Goal: Transaction & Acquisition: Purchase product/service

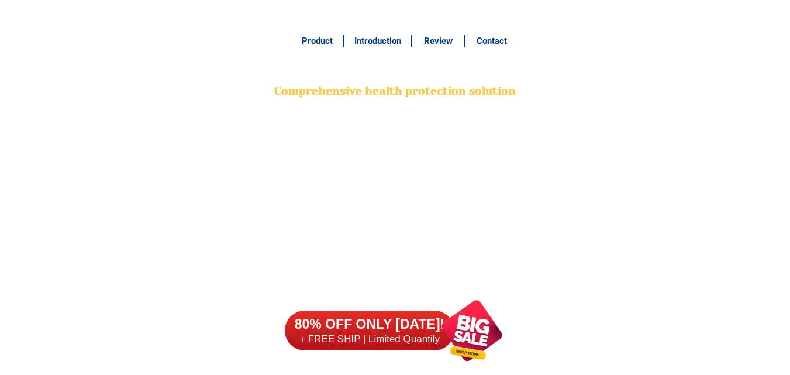
scroll to position [9220, 0]
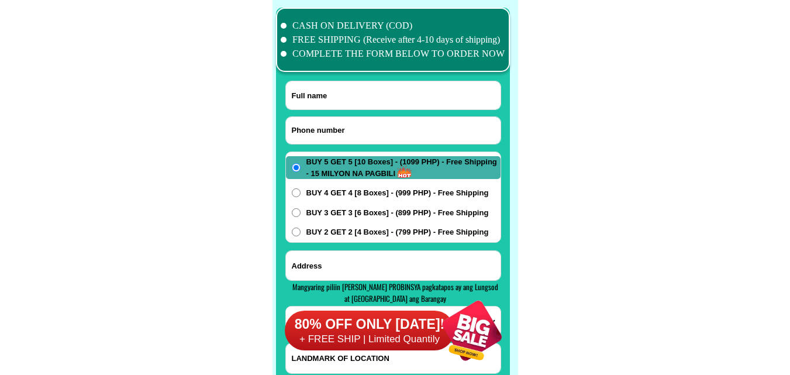
paste input "09658535742"
click at [336, 126] on input "09658535742" at bounding box center [393, 130] width 215 height 27
type input "09658535742"
click at [390, 89] on input "Input full_name" at bounding box center [393, 95] width 215 height 28
paste input "[PERSON_NAME].aurios.[PERSON_NAME]."
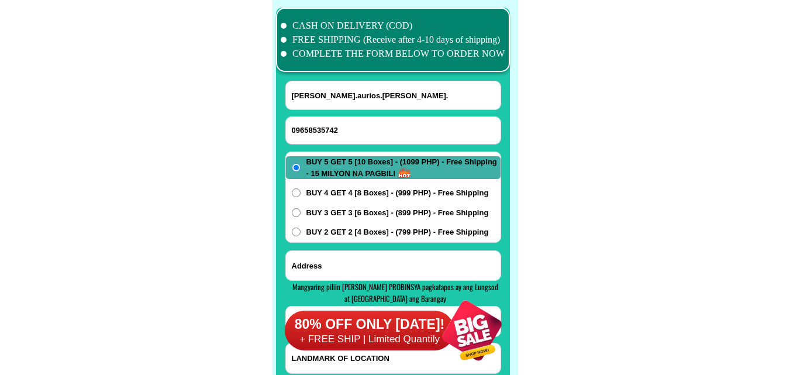
type input "[PERSON_NAME].aurios.[PERSON_NAME]."
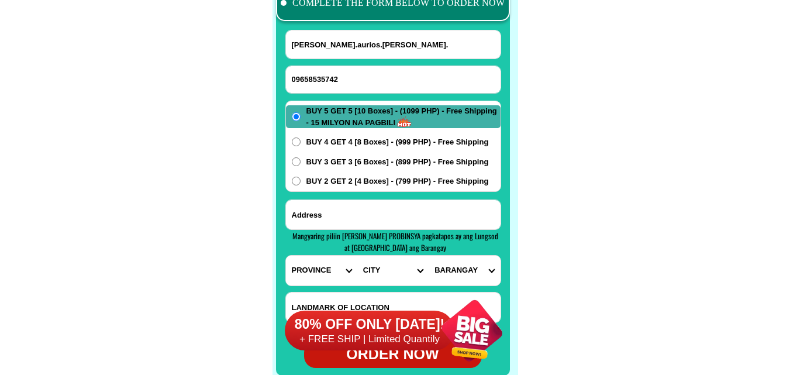
scroll to position [9337, 0]
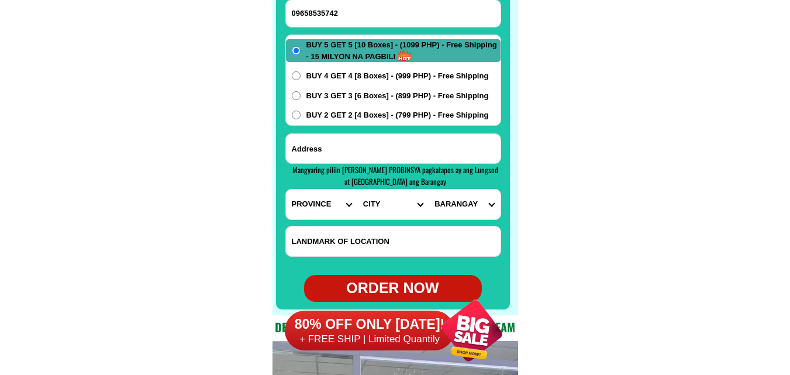
click at [365, 151] on input "Input address" at bounding box center [393, 148] width 215 height 29
paste input "AdressPurok.23.zone.5.bfhai.brgy.mahabang.parang.angono.[GEOGRAPHIC_DATA]Near.m…"
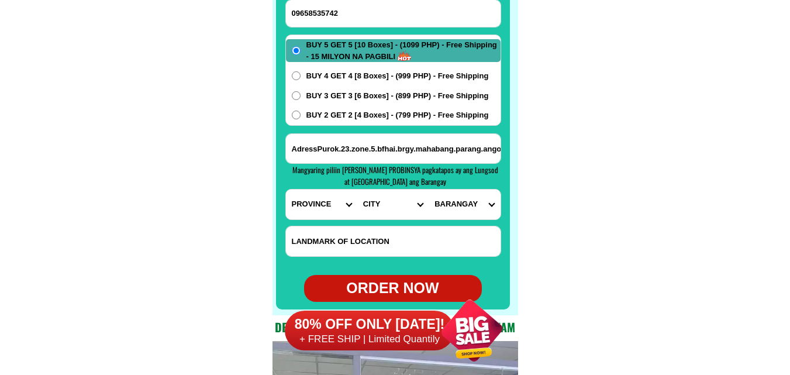
scroll to position [0, 164]
type input "AdressPurok.23.zone.5.bfhai.brgy.mahabang.parang.angono.[GEOGRAPHIC_DATA]Near.m…"
click at [308, 202] on select "PROVINCE [GEOGRAPHIC_DATA] [GEOGRAPHIC_DATA] [GEOGRAPHIC_DATA] [GEOGRAPHIC_DATA…" at bounding box center [321, 204] width 71 height 30
select select "63_993"
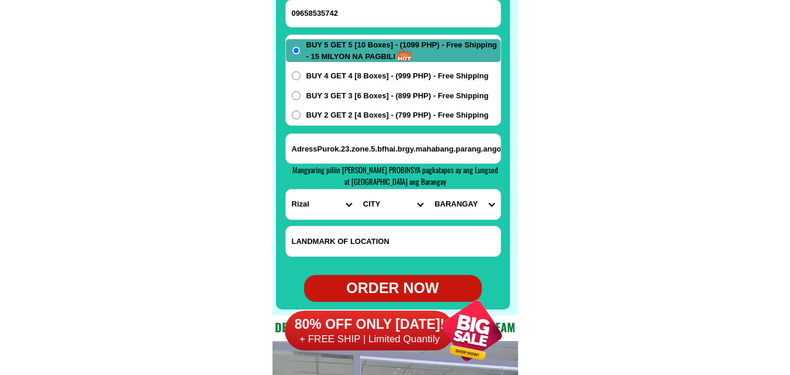
click at [286, 189] on select "PROVINCE [GEOGRAPHIC_DATA] [GEOGRAPHIC_DATA] [GEOGRAPHIC_DATA] [GEOGRAPHIC_DATA…" at bounding box center [321, 204] width 71 height 30
click at [399, 203] on select "CITY Angono Antipolo-city [GEOGRAPHIC_DATA] [GEOGRAPHIC_DATA] [PERSON_NAME] Pil…" at bounding box center [392, 204] width 71 height 30
select select "63_9933179"
click at [357, 189] on select "CITY Angono Antipolo-city [GEOGRAPHIC_DATA] [GEOGRAPHIC_DATA] [PERSON_NAME] Pil…" at bounding box center [392, 204] width 71 height 30
click at [467, 206] on select "BARANGAY Bagumbayan Kalayaan Mahabang parang [GEOGRAPHIC_DATA] [GEOGRAPHIC_DATA…" at bounding box center [464, 204] width 71 height 30
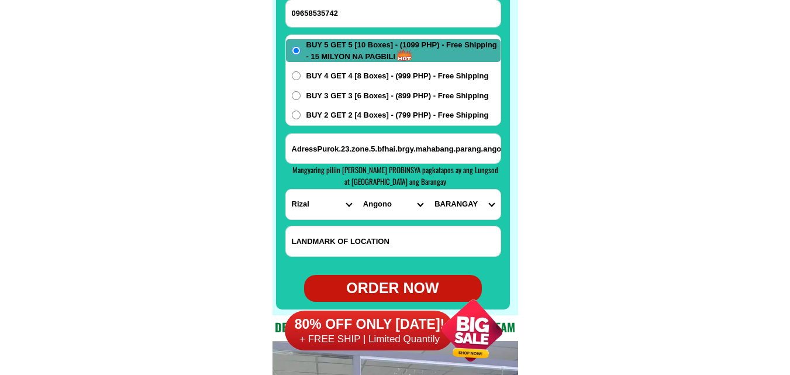
select select "63_99331798822"
click at [429, 189] on select "BARANGAY Bagumbayan Kalayaan Mahabang parang [GEOGRAPHIC_DATA] [GEOGRAPHIC_DATA…" at bounding box center [464, 204] width 71 height 30
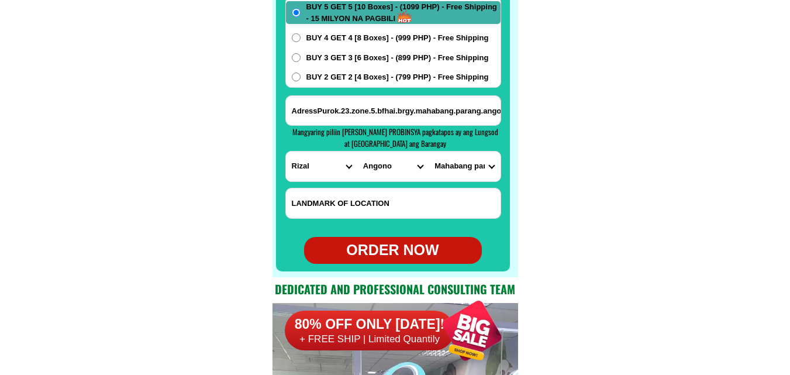
scroll to position [9395, 0]
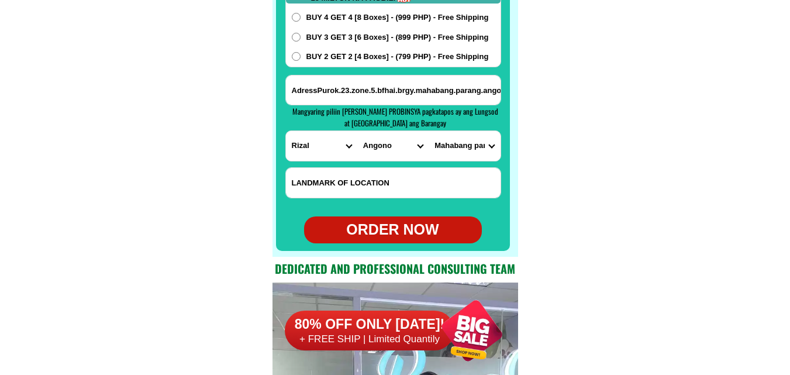
click at [412, 226] on div "ORDER NOW" at bounding box center [393, 230] width 178 height 22
radio input "true"
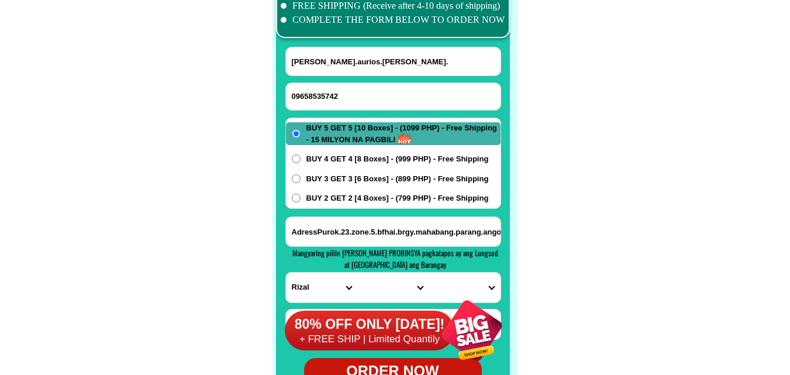
scroll to position [9220, 0]
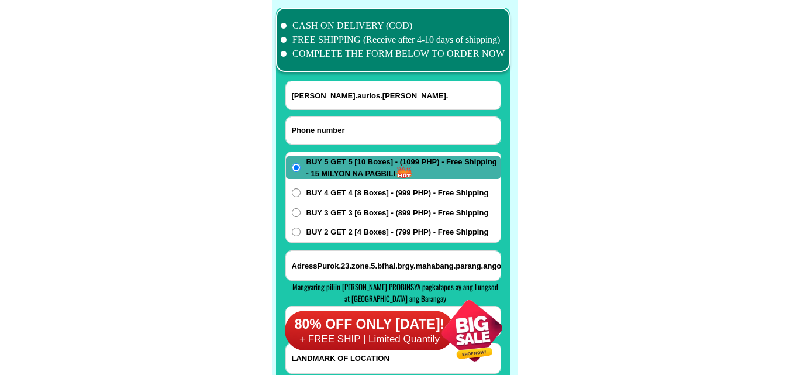
paste input "0932=906=0235"
click at [344, 126] on input "0932=906=0235" at bounding box center [393, 130] width 215 height 27
click at [333, 129] on input "0932=906=0235" at bounding box center [393, 130] width 215 height 27
click at [315, 126] on input "0932=9060235" at bounding box center [393, 130] width 215 height 27
type input "09329060235"
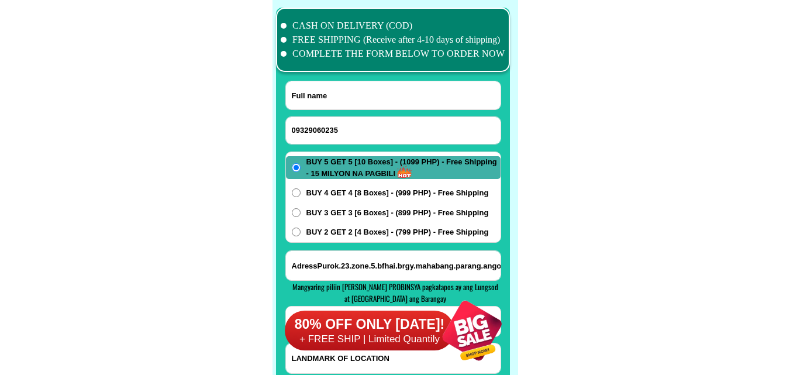
drag, startPoint x: 311, startPoint y: 88, endPoint x: 299, endPoint y: 82, distance: 13.9
click at [310, 88] on input "Input full_name" at bounding box center [393, 95] width 215 height 28
paste input "[PERSON_NAME]"
type input "[PERSON_NAME]"
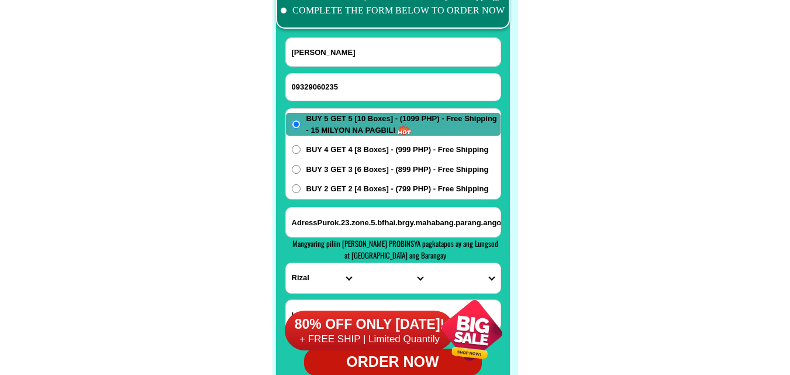
scroll to position [9337, 0]
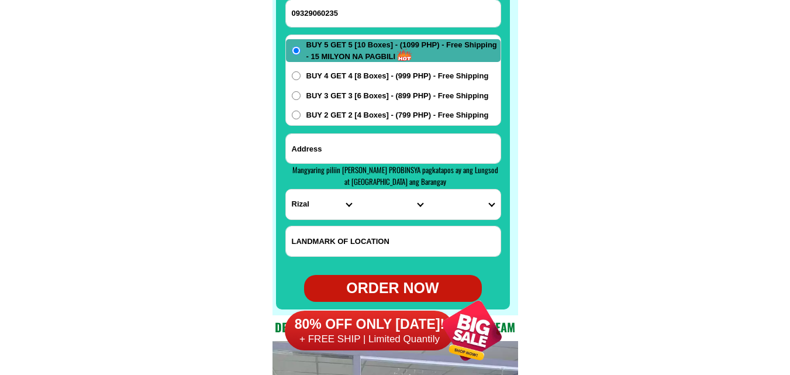
drag, startPoint x: 381, startPoint y: 155, endPoint x: 391, endPoint y: 151, distance: 10.5
click at [391, 151] on input "Input address" at bounding box center [393, 148] width 215 height 29
paste input "purok7maliwat street [PERSON_NAME] san [PERSON_NAME] bulacan lagpas ng [GEOGRAP…"
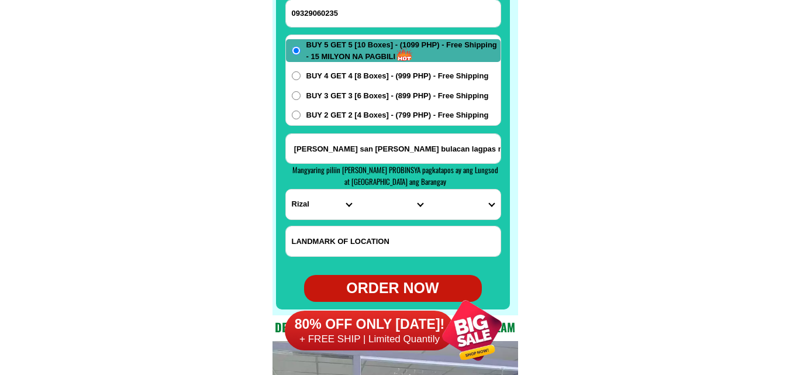
type input "purok7maliwat street [PERSON_NAME] san [PERSON_NAME] bulacan lagpas ng [GEOGRAP…"
click at [291, 221] on form "[PERSON_NAME] 09329060235 ORDER NOW purok7maliwat street [PERSON_NAME][GEOGRAPH…" at bounding box center [393, 133] width 216 height 338
click at [324, 183] on h4 "Mangyaring piliin [PERSON_NAME] PROBINSYA pagkatapos ay ang Lungsod at [GEOGRAP…" at bounding box center [395, 175] width 206 height 23
click at [319, 189] on select "PROVINCE [GEOGRAPHIC_DATA] [GEOGRAPHIC_DATA] [GEOGRAPHIC_DATA] [GEOGRAPHIC_DATA…" at bounding box center [321, 204] width 71 height 30
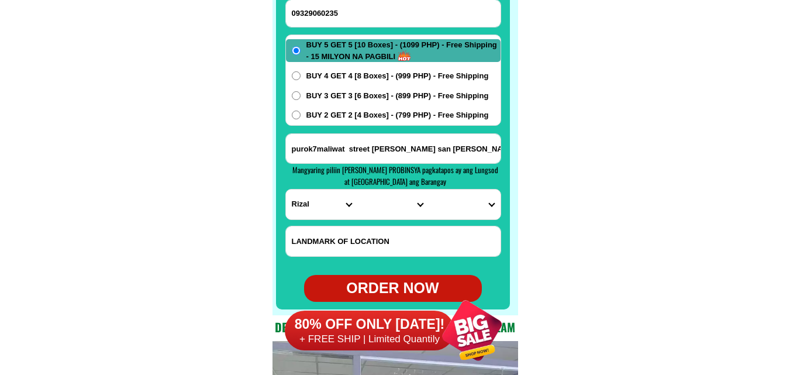
select select "63_761"
click at [286, 189] on select "PROVINCE [GEOGRAPHIC_DATA] [GEOGRAPHIC_DATA] [GEOGRAPHIC_DATA] [GEOGRAPHIC_DATA…" at bounding box center [321, 204] width 71 height 30
click at [394, 214] on select "CITY Angat Balagtas Baliuag [GEOGRAPHIC_DATA] [GEOGRAPHIC_DATA]-[GEOGRAPHIC_DAT…" at bounding box center [392, 204] width 71 height 30
select select "63_761423"
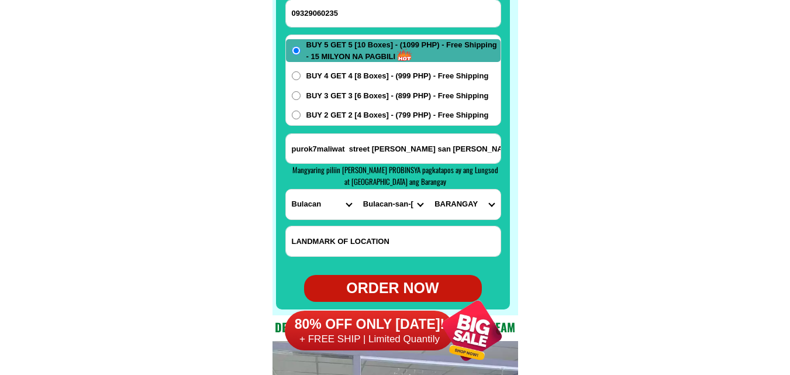
click at [357, 189] on select "CITY Angat Balagtas Baliuag [GEOGRAPHIC_DATA] [GEOGRAPHIC_DATA]-[GEOGRAPHIC_DAT…" at bounding box center [392, 204] width 71 height 30
click at [458, 198] on select "[GEOGRAPHIC_DATA] [GEOGRAPHIC_DATA][PERSON_NAME] [GEOGRAPHIC_DATA] barrio [GEOG…" at bounding box center [464, 204] width 71 height 30
select select "63_7614235611"
click at [429, 189] on select "[GEOGRAPHIC_DATA] [GEOGRAPHIC_DATA][PERSON_NAME] [GEOGRAPHIC_DATA] barrio [GEOG…" at bounding box center [464, 204] width 71 height 30
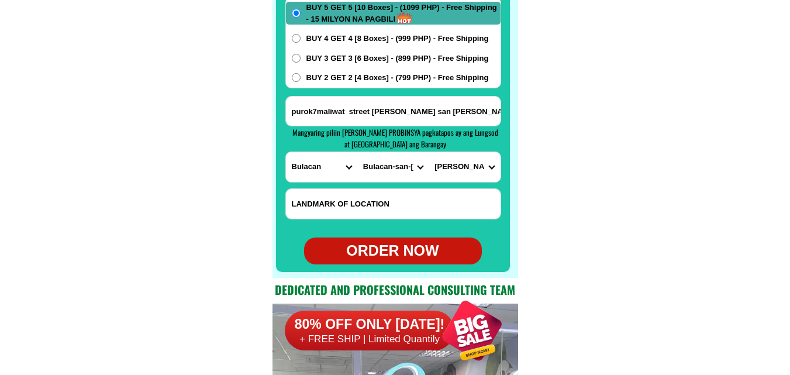
scroll to position [9395, 0]
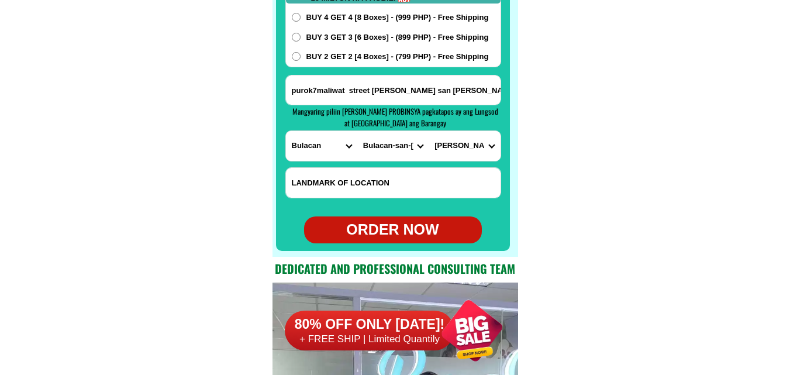
click at [424, 226] on div "ORDER NOW" at bounding box center [393, 230] width 178 height 22
type input "09329060235"
radio input "true"
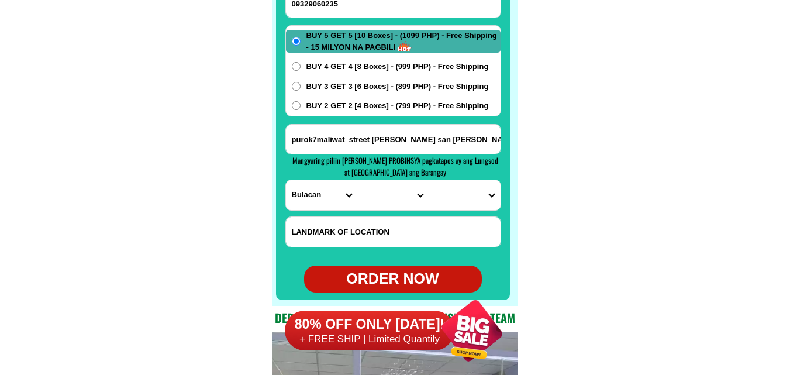
scroll to position [9278, 0]
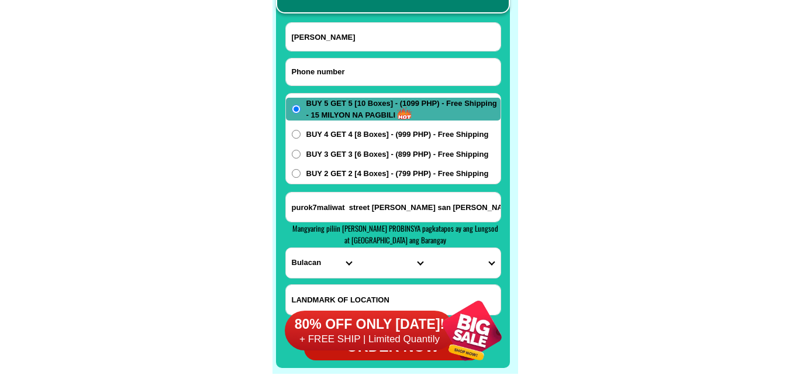
paste input "09558006227"
click at [357, 70] on input "09558006227" at bounding box center [393, 71] width 215 height 27
type input "09558006227"
click at [374, 31] on input "Input full_name" at bounding box center [393, 37] width 215 height 28
paste input "[PERSON_NAME]"
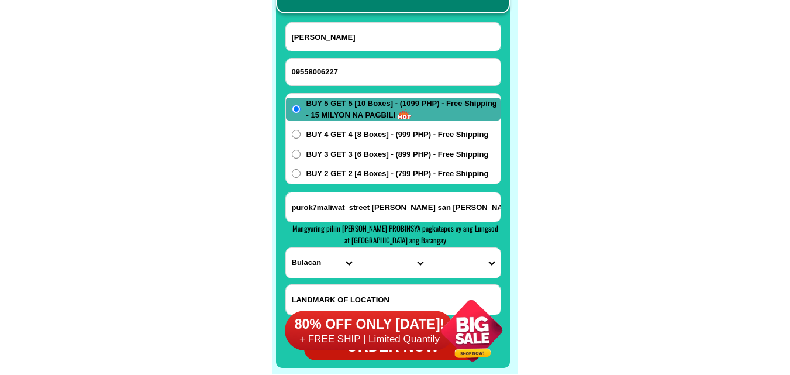
type input "[PERSON_NAME]"
click at [381, 173] on span "BUY 2 GET 2 [4 Boxes] - (799 PHP) - Free Shipping" at bounding box center [397, 174] width 182 height 12
click at [301, 173] on input "BUY 2 GET 2 [4 Boxes] - (799 PHP) - Free Shipping" at bounding box center [296, 173] width 9 height 9
radio input "true"
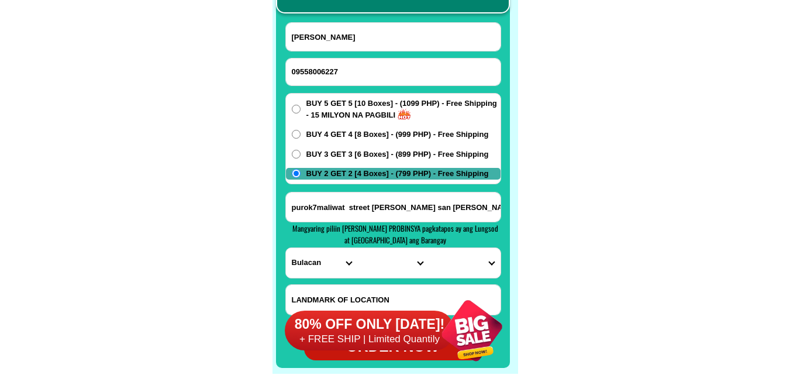
click at [322, 202] on input "Input address" at bounding box center [393, 206] width 215 height 29
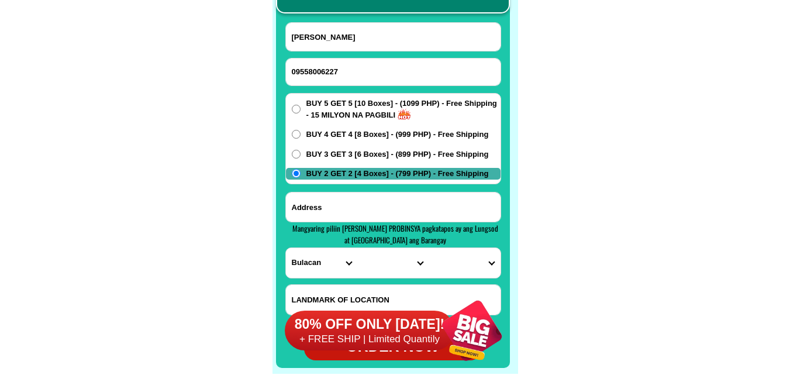
paste input "[PERSON_NAME] iligan city lanao del Norte porok 20A ofsord. [PERSON_NAME][GEOGR…"
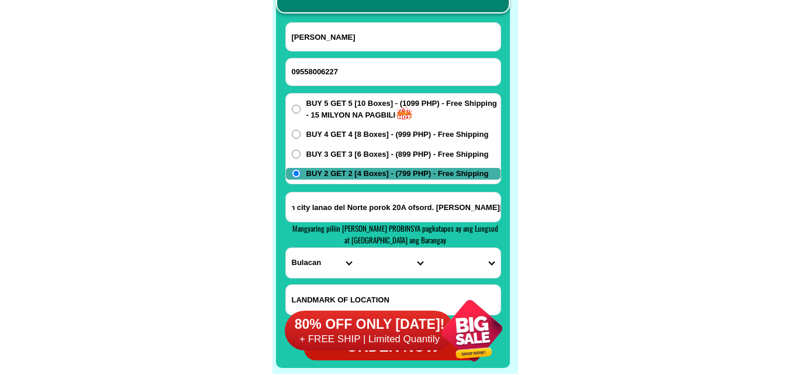
type input "[PERSON_NAME] iligan city lanao del Norte porok 20A ofsord. [PERSON_NAME][GEOGR…"
click at [323, 269] on select "PROVINCE [GEOGRAPHIC_DATA] [GEOGRAPHIC_DATA] [GEOGRAPHIC_DATA] [GEOGRAPHIC_DATA…" at bounding box center [321, 263] width 71 height 30
click at [322, 270] on select "PROVINCE [GEOGRAPHIC_DATA] [GEOGRAPHIC_DATA] [GEOGRAPHIC_DATA] [GEOGRAPHIC_DATA…" at bounding box center [321, 263] width 71 height 30
click at [309, 263] on select "PROVINCE [GEOGRAPHIC_DATA] [GEOGRAPHIC_DATA] [GEOGRAPHIC_DATA] [GEOGRAPHIC_DATA…" at bounding box center [321, 263] width 71 height 30
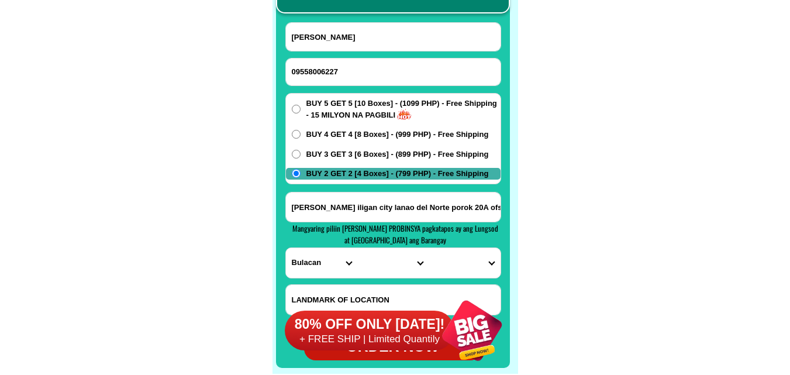
select select "63_691"
click at [286, 248] on select "PROVINCE [GEOGRAPHIC_DATA] [GEOGRAPHIC_DATA] [GEOGRAPHIC_DATA] [GEOGRAPHIC_DATA…" at bounding box center [321, 263] width 71 height 30
click at [372, 255] on select "CITY Bacolod Baloi Baroy [GEOGRAPHIC_DATA]-city [GEOGRAPHIC_DATA] Kolambugan [G…" at bounding box center [392, 263] width 71 height 30
select select "63_6916361"
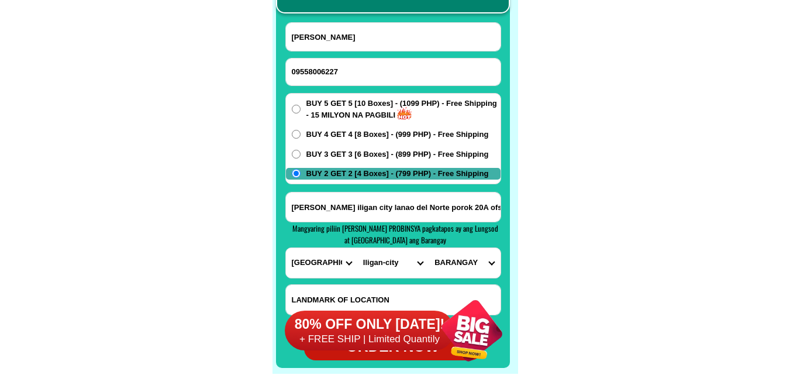
click at [357, 248] on select "CITY Bacolod Baloi Baroy [GEOGRAPHIC_DATA]-city [GEOGRAPHIC_DATA] Kolambugan [G…" at bounding box center [392, 263] width 71 height 30
click at [476, 215] on input "[PERSON_NAME] iligan city lanao del Norte porok 20A ofsord. [PERSON_NAME][GEOGR…" at bounding box center [393, 206] width 215 height 29
click at [480, 264] on select "BARANGAY [GEOGRAPHIC_DATA] Acmac Bagong silang Bonbonon [GEOGRAPHIC_DATA] [GEOG…" at bounding box center [464, 263] width 71 height 30
click at [478, 201] on input "[PERSON_NAME] iligan city lanao del Norte porok 20A ofsord. [PERSON_NAME][GEOGR…" at bounding box center [393, 206] width 215 height 29
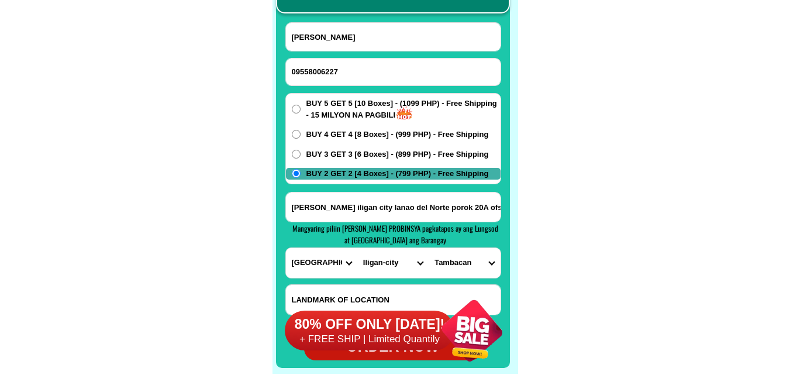
click at [479, 255] on select "BARANGAY [GEOGRAPHIC_DATA] Acmac Bagong silang Bonbonon [GEOGRAPHIC_DATA] [GEOG…" at bounding box center [464, 263] width 71 height 30
drag, startPoint x: 692, startPoint y: 111, endPoint x: 571, endPoint y: 78, distance: 125.5
click at [478, 268] on select "BARANGAY [GEOGRAPHIC_DATA] Acmac Bagong silang Bonbonon [GEOGRAPHIC_DATA] [GEOG…" at bounding box center [464, 263] width 71 height 30
click at [452, 260] on select "BARANGAY [GEOGRAPHIC_DATA] Acmac Bagong silang Bonbonon [GEOGRAPHIC_DATA] [GEOG…" at bounding box center [464, 263] width 71 height 30
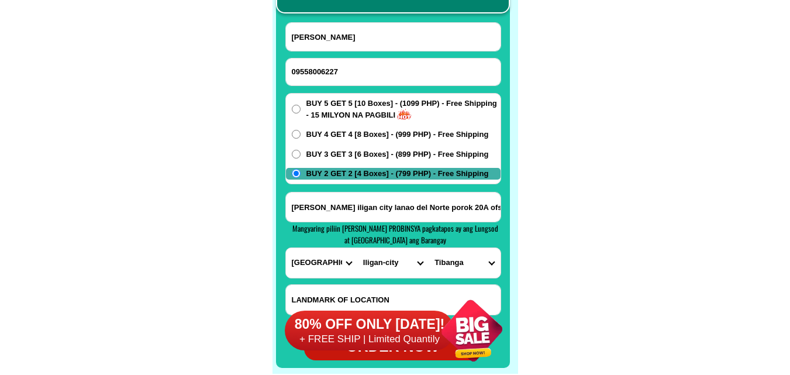
select select "63_69163614778"
click at [429, 248] on select "BARANGAY [GEOGRAPHIC_DATA] Acmac Bagong silang Bonbonon [GEOGRAPHIC_DATA] [GEOG…" at bounding box center [464, 263] width 71 height 30
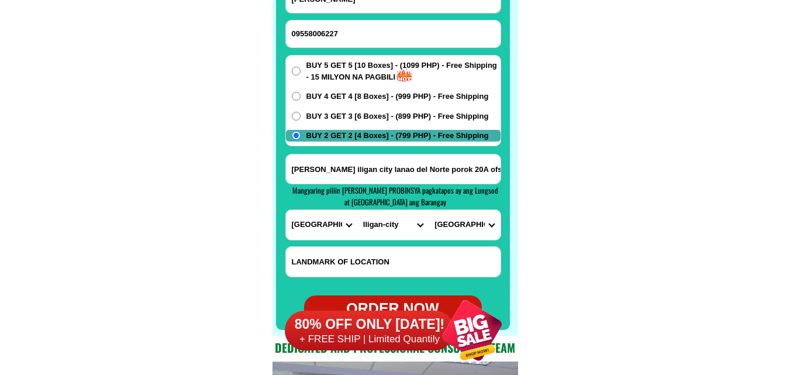
scroll to position [9337, 0]
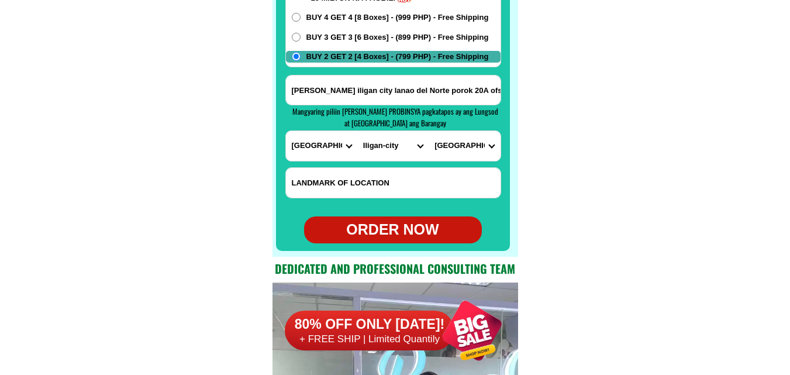
click at [413, 231] on div "ORDER NOW" at bounding box center [393, 230] width 178 height 22
radio input "true"
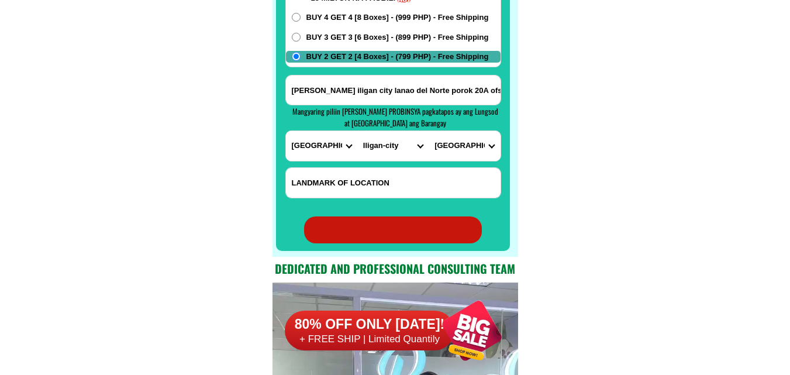
radio input "true"
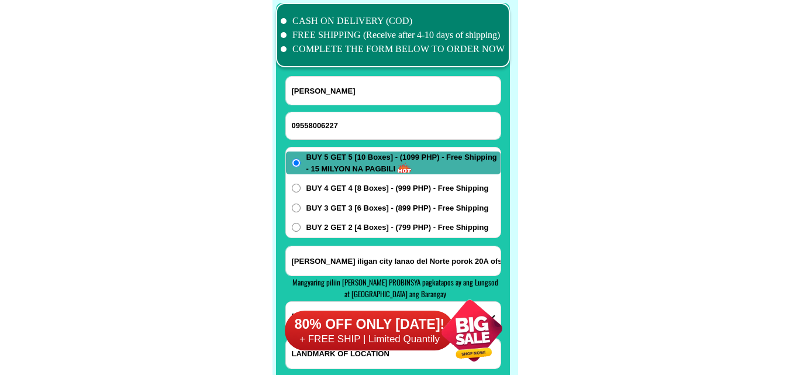
scroll to position [9220, 0]
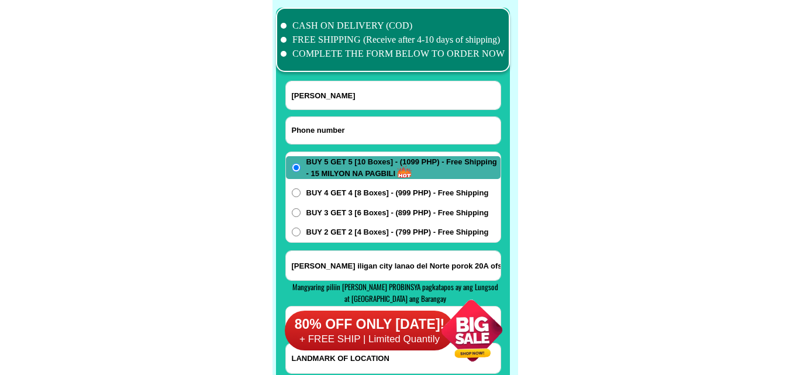
click at [358, 142] on input "Input phone_number" at bounding box center [393, 130] width 215 height 27
paste input "09707184938"
type input "09707184938"
drag, startPoint x: 340, startPoint y: 96, endPoint x: 303, endPoint y: 63, distance: 49.3
click at [337, 96] on input "Input full_name" at bounding box center [393, 95] width 215 height 28
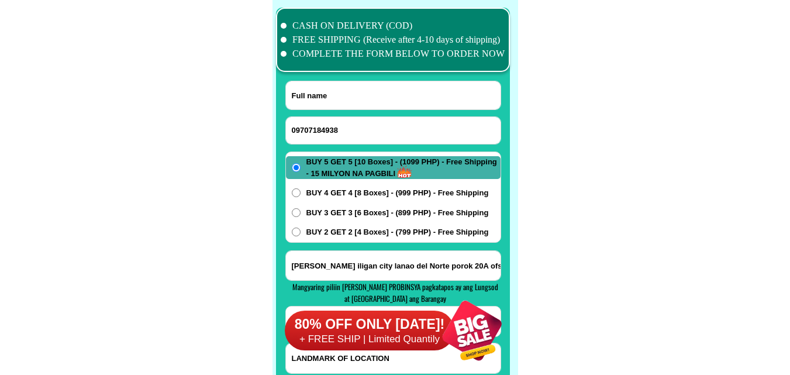
paste input "jourlet [GEOGRAPHIC_DATA]"
type input "jourlet [GEOGRAPHIC_DATA]"
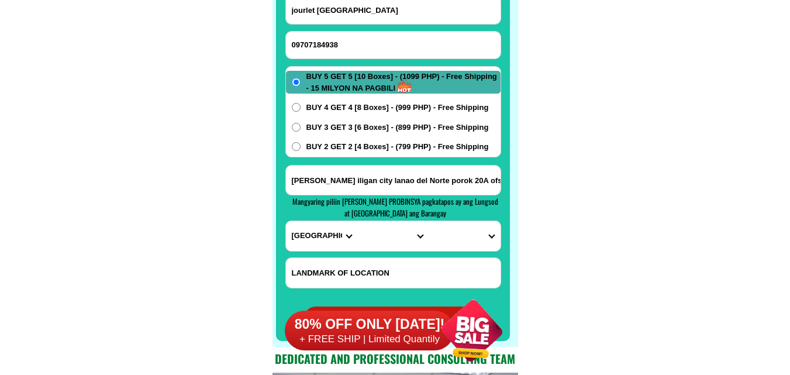
scroll to position [9337, 0]
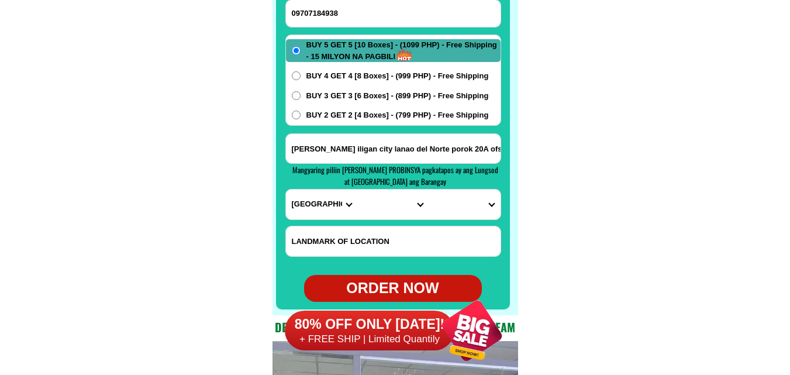
paste input ",[GEOGRAPHIC_DATA],[PERSON_NAME],[GEOGRAPHIC_DATA]"
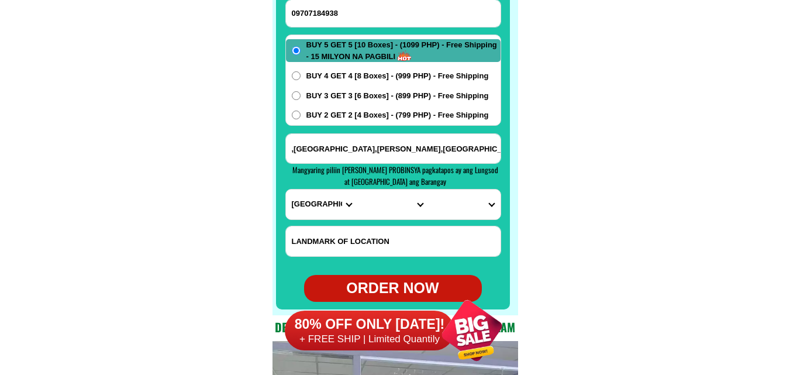
click at [385, 138] on input ",[GEOGRAPHIC_DATA],[PERSON_NAME],[GEOGRAPHIC_DATA]" at bounding box center [393, 148] width 215 height 29
type input ",[GEOGRAPHIC_DATA],[PERSON_NAME],[GEOGRAPHIC_DATA]"
click at [307, 215] on select "PROVINCE [GEOGRAPHIC_DATA] [GEOGRAPHIC_DATA] [GEOGRAPHIC_DATA] [GEOGRAPHIC_DATA…" at bounding box center [321, 204] width 71 height 30
select select "63_151"
click at [286, 189] on select "PROVINCE [GEOGRAPHIC_DATA] [GEOGRAPHIC_DATA] [GEOGRAPHIC_DATA] [GEOGRAPHIC_DATA…" at bounding box center [321, 204] width 71 height 30
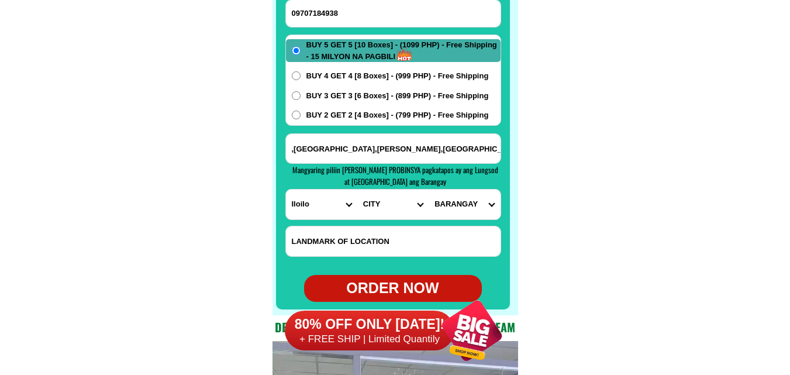
click at [374, 208] on select "CITY [PERSON_NAME] [GEOGRAPHIC_DATA] [GEOGRAPHIC_DATA]-[GEOGRAPHIC_DATA]-viejo …" at bounding box center [392, 204] width 71 height 30
select select "63_1513543"
click at [357, 189] on select "CITY [PERSON_NAME] [GEOGRAPHIC_DATA] [GEOGRAPHIC_DATA]-[GEOGRAPHIC_DATA]-viejo …" at bounding box center [392, 204] width 71 height 30
click at [465, 206] on select "BARANGAY Bugnay [US_STATE] De [PERSON_NAME] Del [PERSON_NAME] General [PERSON_N…" at bounding box center [464, 204] width 71 height 30
click at [429, 189] on select "BARANGAY Bugnay [US_STATE] De [PERSON_NAME] Del [PERSON_NAME] General [PERSON_N…" at bounding box center [464, 204] width 71 height 30
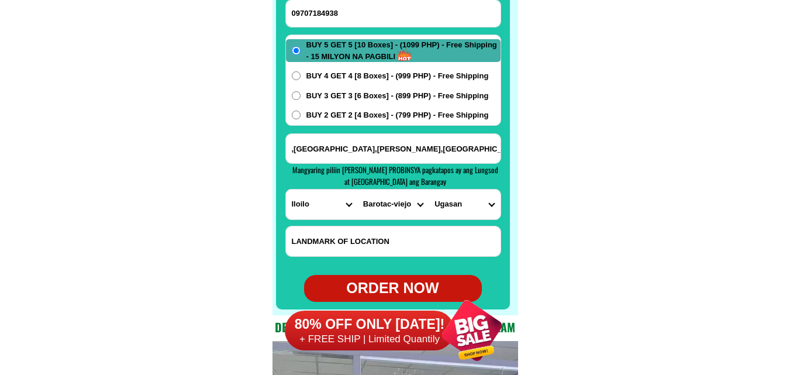
click at [458, 161] on input ",[GEOGRAPHIC_DATA],[PERSON_NAME],[GEOGRAPHIC_DATA]" at bounding box center [393, 148] width 215 height 29
click at [466, 218] on select "BARANGAY Bugnay [US_STATE] De [PERSON_NAME] Del [PERSON_NAME] General [PERSON_N…" at bounding box center [464, 204] width 71 height 30
select select "63_15135431272"
click at [429, 189] on select "BARANGAY Bugnay [US_STATE] De [PERSON_NAME] Del [PERSON_NAME] General [PERSON_N…" at bounding box center [464, 204] width 71 height 30
drag, startPoint x: 382, startPoint y: 116, endPoint x: 172, endPoint y: 8, distance: 235.9
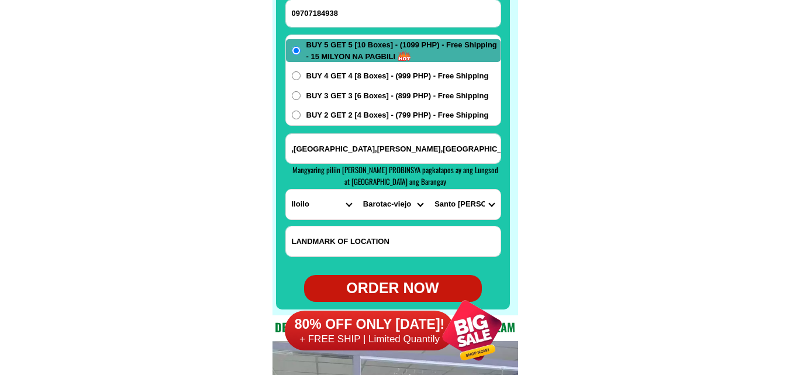
click at [382, 116] on span "BUY 2 GET 2 [4 Boxes] - (799 PHP) - Free Shipping" at bounding box center [397, 115] width 182 height 12
click at [301, 116] on input "BUY 2 GET 2 [4 Boxes] - (799 PHP) - Free Shipping" at bounding box center [296, 115] width 9 height 9
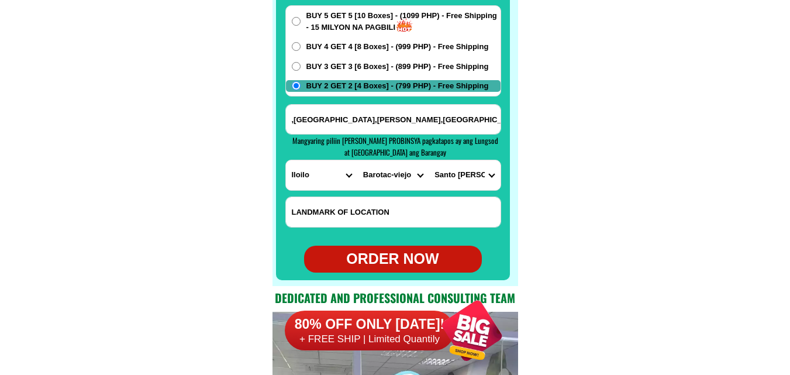
scroll to position [9395, 0]
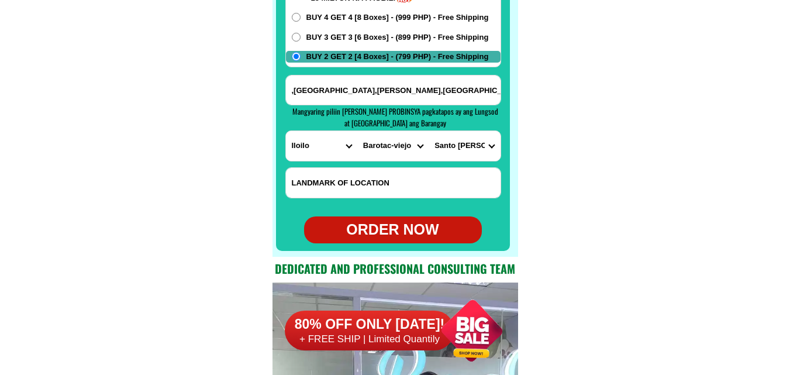
click at [417, 230] on div "ORDER NOW" at bounding box center [393, 230] width 178 height 22
radio input "true"
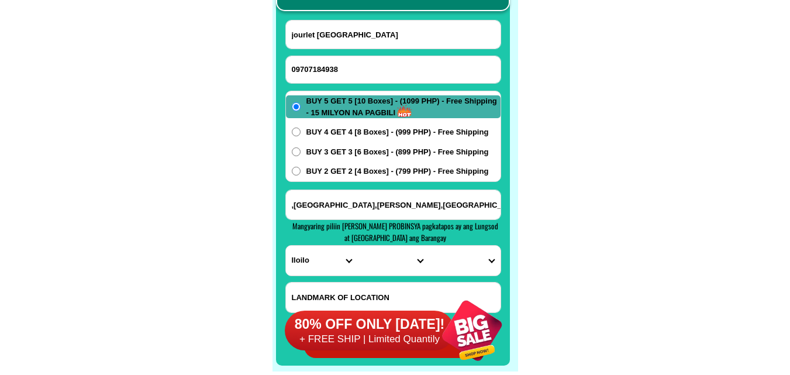
scroll to position [9278, 0]
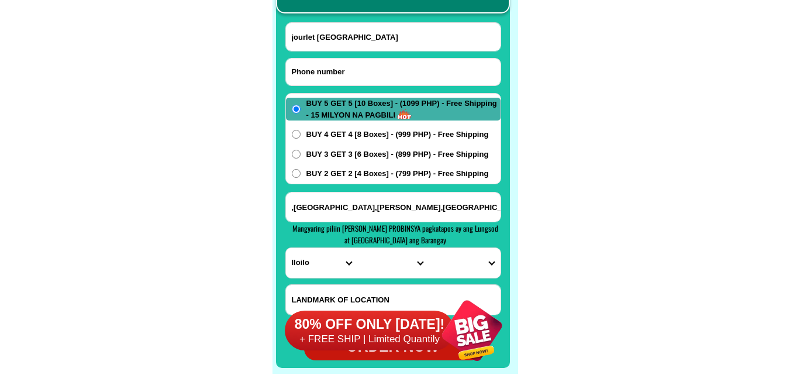
paste input "09086542839"
drag, startPoint x: 374, startPoint y: 74, endPoint x: 265, endPoint y: 42, distance: 114.0
click at [374, 74] on input "09086542839" at bounding box center [393, 71] width 215 height 27
type input "09086542839"
drag, startPoint x: 335, startPoint y: 42, endPoint x: 261, endPoint y: 6, distance: 81.6
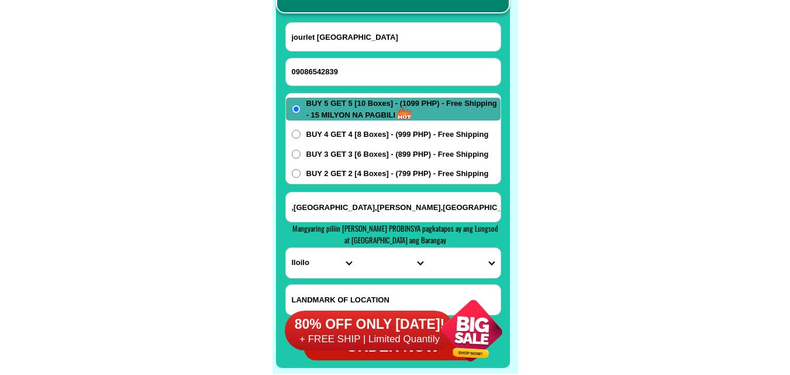
click at [335, 42] on input "jourlet [GEOGRAPHIC_DATA]" at bounding box center [393, 37] width 215 height 28
paste input "[PERSON_NAME]"
type input "[PERSON_NAME]"
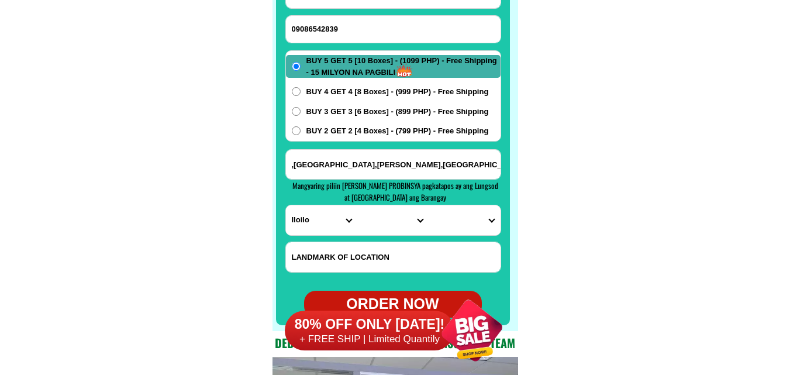
scroll to position [9395, 0]
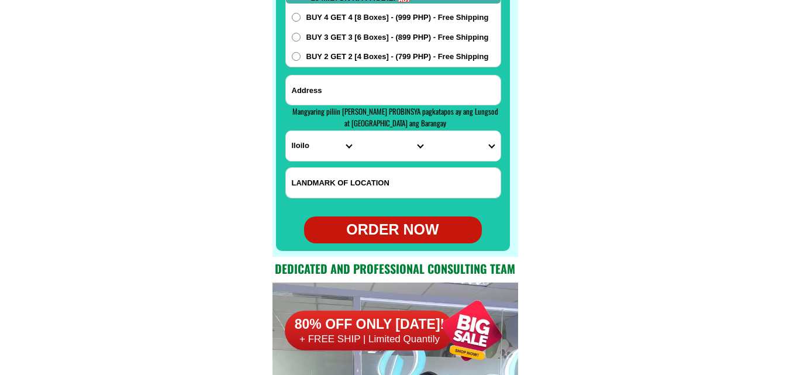
drag, startPoint x: 365, startPoint y: 82, endPoint x: 337, endPoint y: 129, distance: 54.3
click at [365, 82] on input "Input address" at bounding box center [393, 89] width 215 height 29
paste input "purokl1 l36 kawayan [GEOGRAPHIC_DATA] Silangan san Mateo rezal"
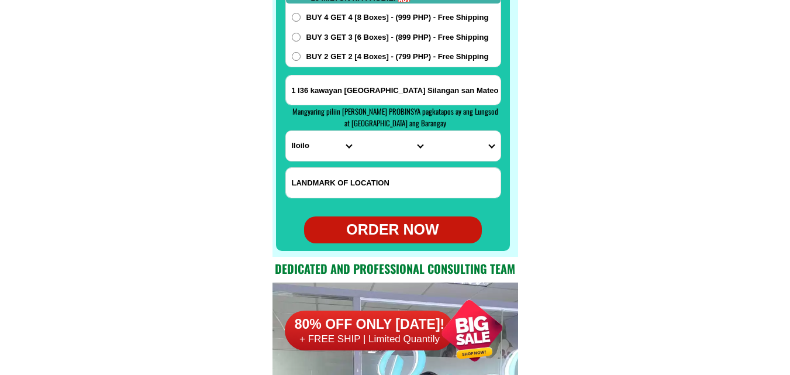
type input "purokl1 l36 kawayan [GEOGRAPHIC_DATA] Silangan san Mateo rezal"
click at [309, 171] on input "Input LANDMARKOFLOCATION" at bounding box center [393, 183] width 215 height 30
type input "R"
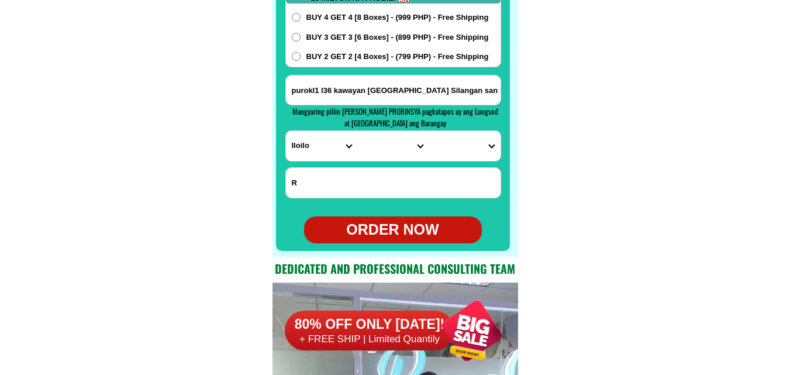
click at [316, 144] on select "PROVINCE [GEOGRAPHIC_DATA] [GEOGRAPHIC_DATA] [GEOGRAPHIC_DATA] [GEOGRAPHIC_DATA…" at bounding box center [321, 146] width 71 height 30
select select "63_993"
click at [286, 131] on select "PROVINCE [GEOGRAPHIC_DATA] [GEOGRAPHIC_DATA] [GEOGRAPHIC_DATA] [GEOGRAPHIC_DATA…" at bounding box center [321, 146] width 71 height 30
click at [374, 151] on select "CITY Angono Antipolo-city [GEOGRAPHIC_DATA] [GEOGRAPHIC_DATA] [PERSON_NAME] Pil…" at bounding box center [392, 146] width 71 height 30
select select "63_993257"
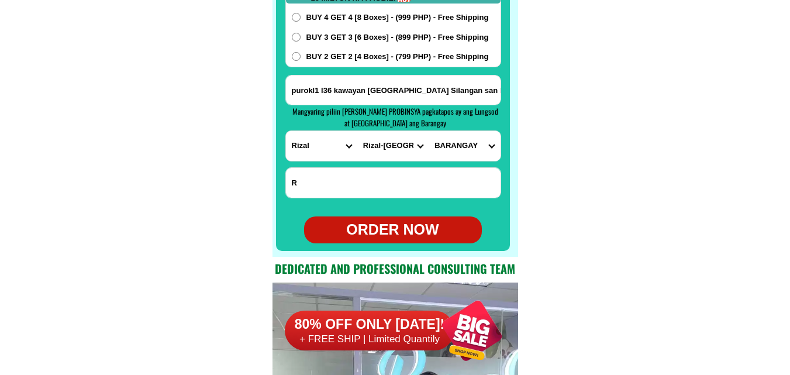
click at [357, 131] on select "CITY Angono Antipolo-city [GEOGRAPHIC_DATA] [GEOGRAPHIC_DATA] [PERSON_NAME] Pil…" at bounding box center [392, 146] width 71 height 30
click at [463, 147] on select "[GEOGRAPHIC_DATA] i Ampid ii Banaba [PERSON_NAME] bayan 1 [PERSON_NAME] bayan 2…" at bounding box center [464, 146] width 71 height 30
select select "63_9932571550"
click at [429, 131] on select "[GEOGRAPHIC_DATA] i Ampid ii Banaba [PERSON_NAME] bayan 1 [PERSON_NAME] bayan 2…" at bounding box center [464, 146] width 71 height 30
click at [387, 231] on div "ORDER NOW" at bounding box center [393, 230] width 178 height 22
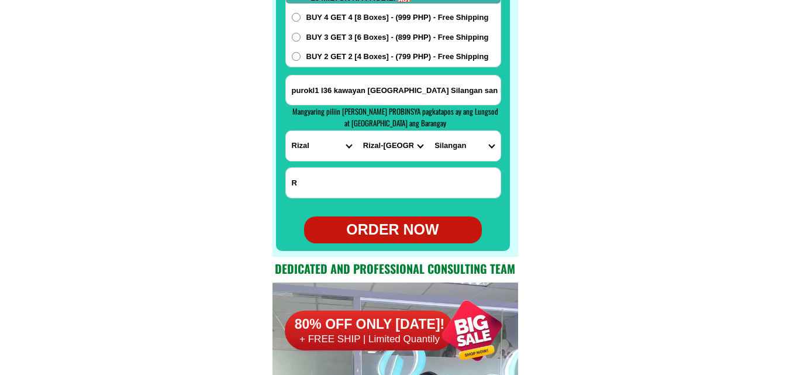
type input "purokl1 l36 kawayan [GEOGRAPHIC_DATA] Silangan san Mateo rezal"
radio input "true"
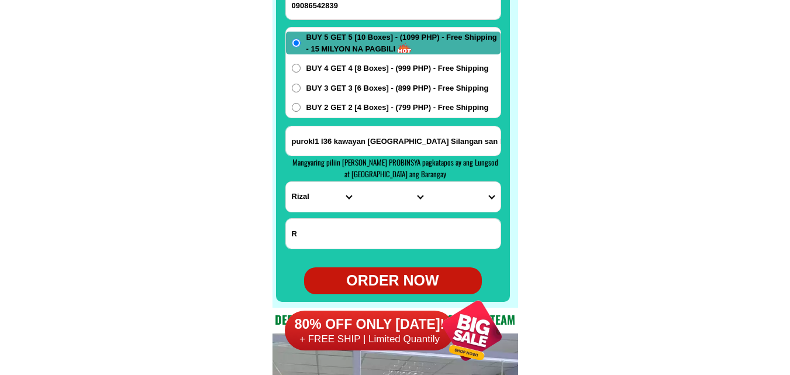
scroll to position [9278, 0]
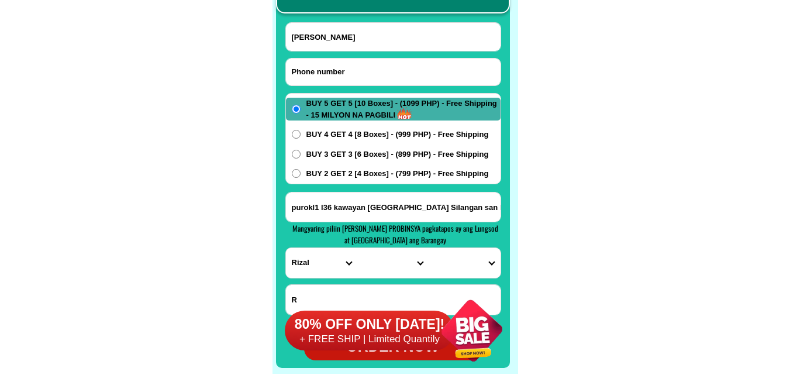
drag, startPoint x: 387, startPoint y: 65, endPoint x: 302, endPoint y: 44, distance: 87.5
click at [387, 65] on input "Input phone_number" at bounding box center [393, 71] width 215 height 27
paste input "09952107896"
type input "09952107896"
drag, startPoint x: 366, startPoint y: 46, endPoint x: 232, endPoint y: 4, distance: 141.1
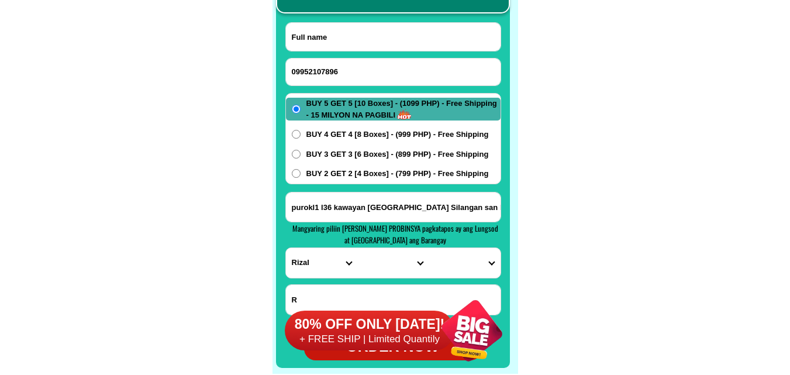
click at [366, 46] on input "Input full_name" at bounding box center [393, 37] width 215 height 28
paste input "Nara Sancon"
type input "Nara Sancon"
click at [356, 208] on input "Input address" at bounding box center [393, 206] width 215 height 29
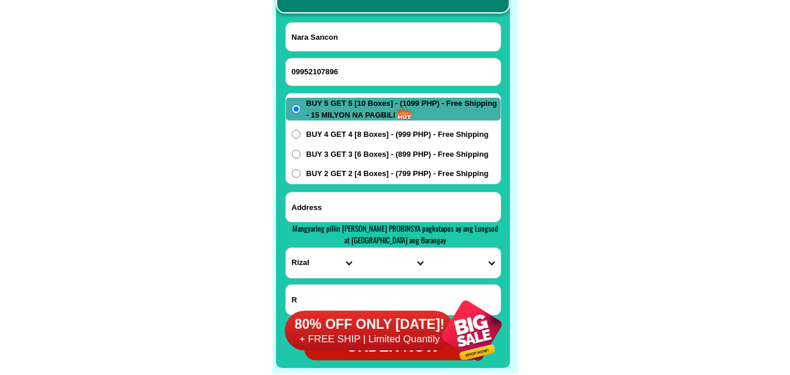
paste input "[PERSON_NAME] porok 5 nanhaya malapit [PERSON_NAME] water refill"
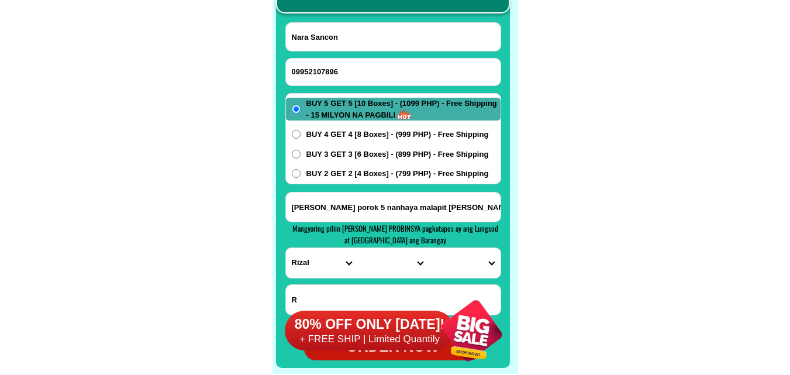
scroll to position [0, 23]
type input "[PERSON_NAME] porok 5 nanhaya malapit [PERSON_NAME] water refill"
click at [318, 269] on select "PROVINCE [GEOGRAPHIC_DATA] [GEOGRAPHIC_DATA] [GEOGRAPHIC_DATA] [GEOGRAPHIC_DATA…" at bounding box center [321, 263] width 71 height 30
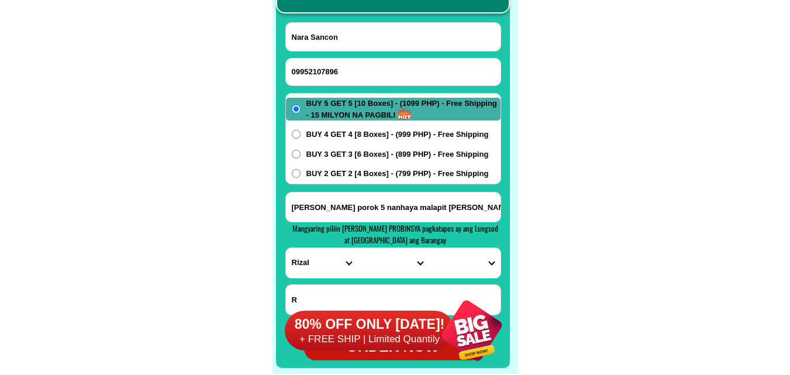
select select "63_904"
click at [286, 248] on select "PROVINCE [GEOGRAPHIC_DATA] [GEOGRAPHIC_DATA] [GEOGRAPHIC_DATA] [GEOGRAPHIC_DATA…" at bounding box center [321, 263] width 71 height 30
click at [377, 264] on select "CITY [GEOGRAPHIC_DATA]-city [GEOGRAPHIC_DATA]-city [GEOGRAPHIC_DATA] [GEOGRAPHI…" at bounding box center [392, 263] width 71 height 30
select select "63_9048740"
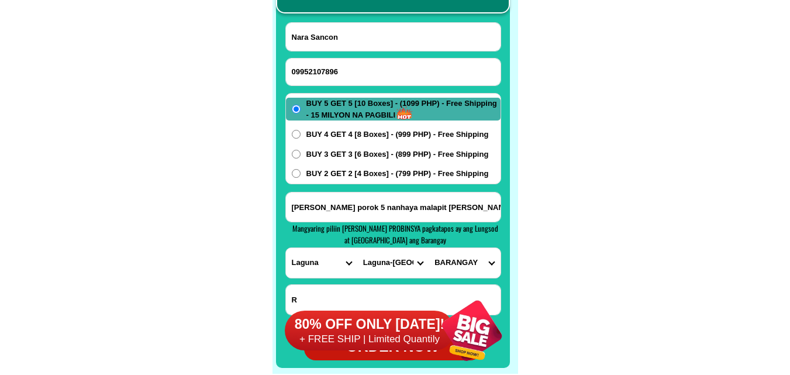
click at [357, 248] on select "CITY [GEOGRAPHIC_DATA]-city [GEOGRAPHIC_DATA]-city [GEOGRAPHIC_DATA] [GEOGRAPHI…" at bounding box center [392, 263] width 71 height 30
click at [472, 257] on select "BARANGAY Banca-banca Daniw Masapang Nanhaya (pob.) Pagalangan [GEOGRAPHIC_DATA]…" at bounding box center [464, 263] width 71 height 30
select select "63_90487403013"
click at [429, 248] on select "BARANGAY Banca-banca Daniw Masapang Nanhaya (pob.) Pagalangan [GEOGRAPHIC_DATA]…" at bounding box center [464, 263] width 71 height 30
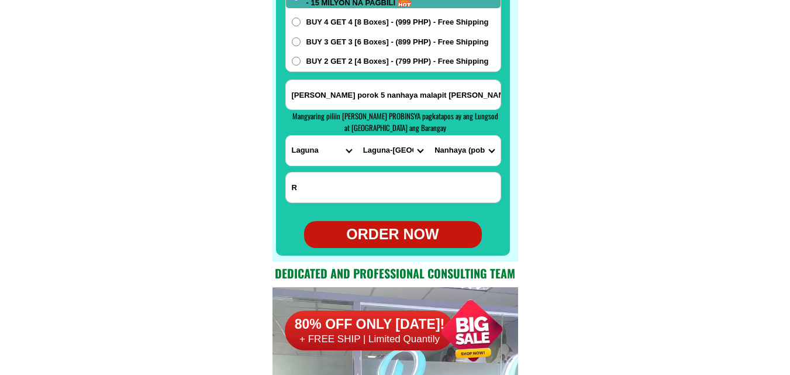
scroll to position [9395, 0]
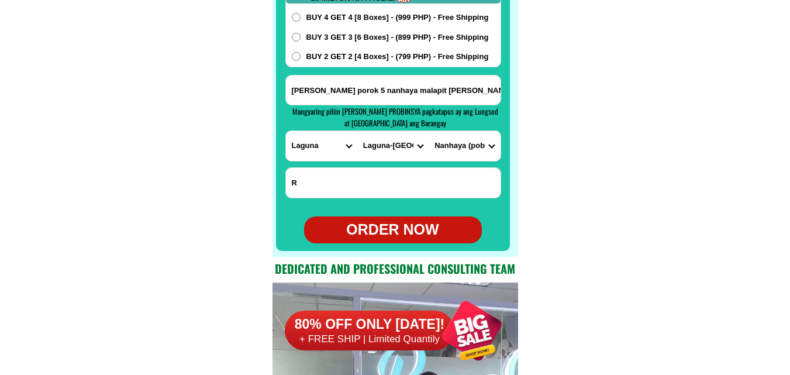
click at [389, 230] on div "ORDER NOW" at bounding box center [393, 230] width 178 height 22
type input "[PERSON_NAME] porok 5 nanhaya malapit [PERSON_NAME] water refill"
radio input "true"
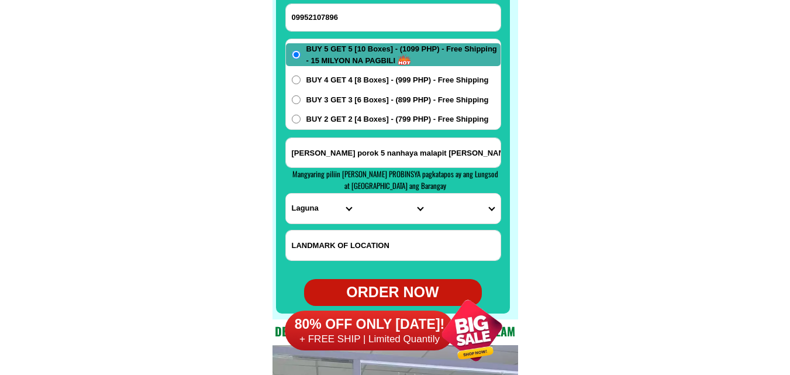
scroll to position [9278, 0]
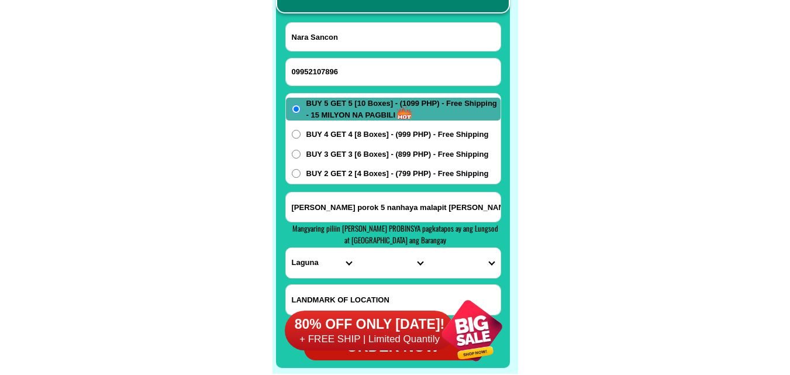
click at [399, 80] on input "09952107896" at bounding box center [393, 71] width 215 height 27
paste input "09817400459"
type input "09817400459"
drag, startPoint x: 313, startPoint y: 38, endPoint x: 299, endPoint y: 33, distance: 15.5
click at [313, 38] on input "Nara Sancon" at bounding box center [393, 37] width 215 height 28
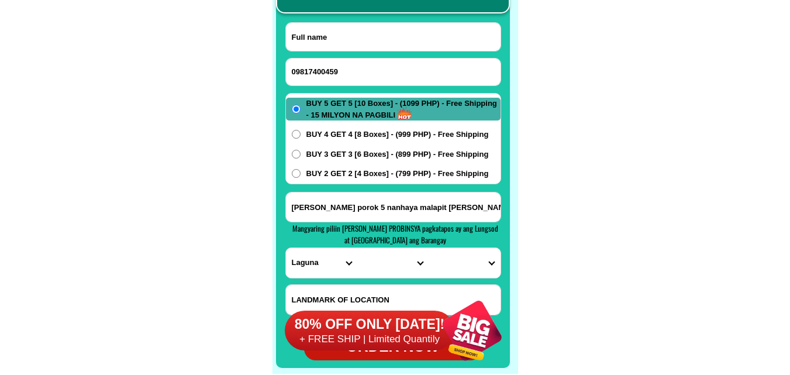
paste input "[PERSON_NAME][GEOGRAPHIC_DATA]"
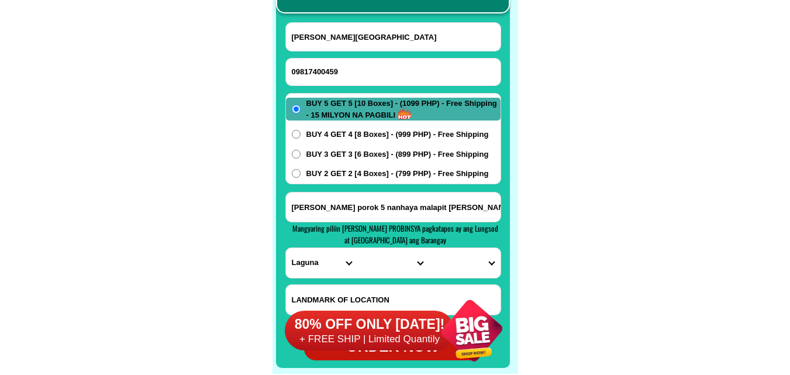
type input "[PERSON_NAME][GEOGRAPHIC_DATA]"
click at [353, 206] on input "Input address" at bounding box center [393, 206] width 215 height 29
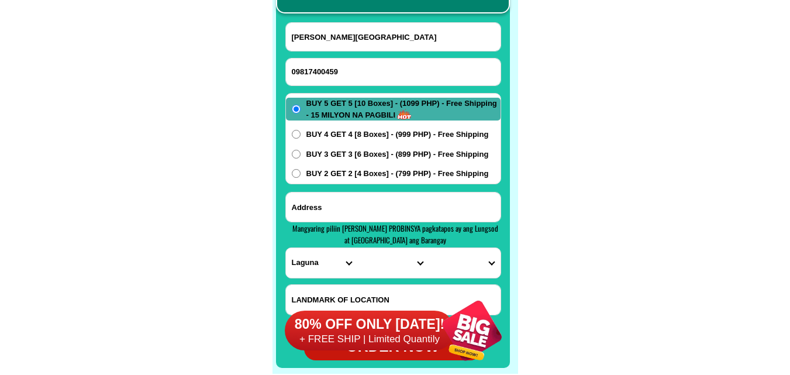
paste input ",[STREET_ADDRESS][PERSON_NAME][PERSON_NAME],near [GEOGRAPHIC_DATA]"
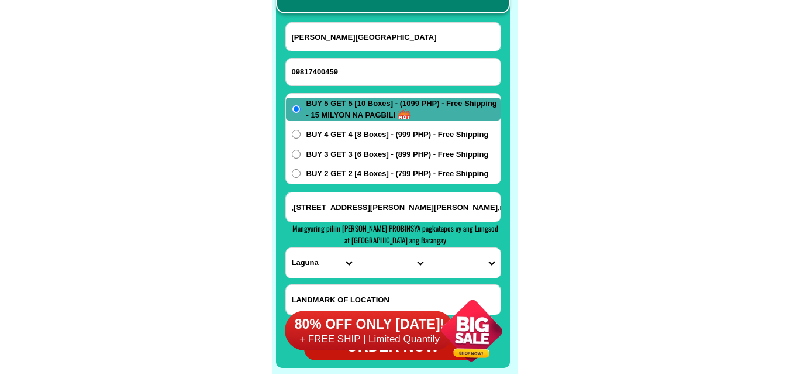
scroll to position [0, 2]
type input ",[STREET_ADDRESS][PERSON_NAME][PERSON_NAME],near [GEOGRAPHIC_DATA]"
click at [296, 265] on select "PROVINCE [GEOGRAPHIC_DATA] [GEOGRAPHIC_DATA] [GEOGRAPHIC_DATA] [GEOGRAPHIC_DATA…" at bounding box center [321, 263] width 71 height 30
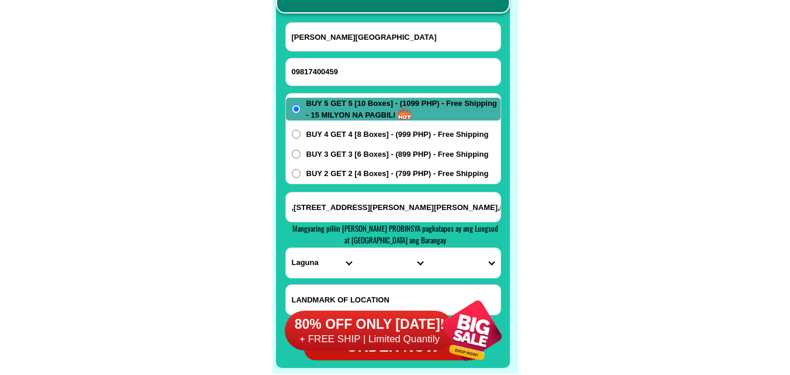
select select "63_219"
click at [286, 248] on select "PROVINCE [GEOGRAPHIC_DATA] [GEOGRAPHIC_DATA] [GEOGRAPHIC_DATA] [GEOGRAPHIC_DATA…" at bounding box center [321, 263] width 71 height 30
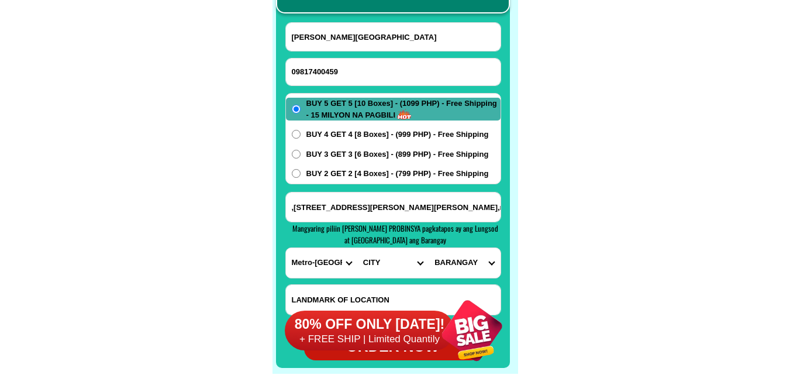
click at [371, 260] on select "CITY [GEOGRAPHIC_DATA] [GEOGRAPHIC_DATA] [GEOGRAPHIC_DATA] [GEOGRAPHIC_DATA]-ci…" at bounding box center [392, 263] width 71 height 30
select select "63_2191080"
click at [357, 248] on select "CITY [GEOGRAPHIC_DATA] [GEOGRAPHIC_DATA] [GEOGRAPHIC_DATA] [GEOGRAPHIC_DATA]-ci…" at bounding box center [392, 263] width 71 height 30
click at [475, 264] on select "BARANGAY Arkong bato Bagbaguin Balangkas Bignay [PERSON_NAME] Canumay east [GEO…" at bounding box center [464, 263] width 71 height 30
select select "63_21910809056"
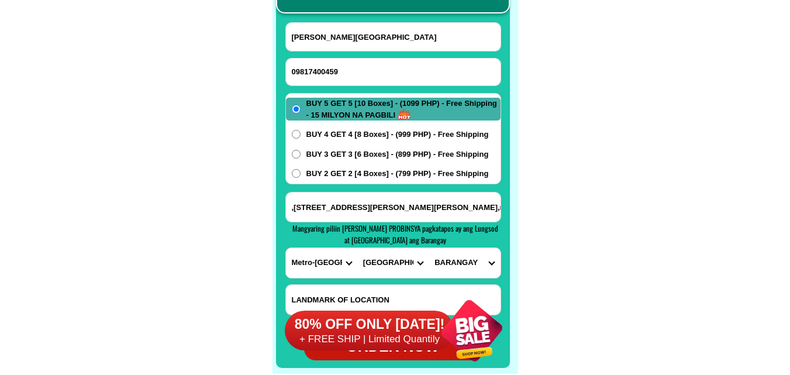
click at [429, 248] on select "BARANGAY Arkong bato Bagbaguin Balangkas Bignay [PERSON_NAME] Canumay east [GEO…" at bounding box center [464, 263] width 71 height 30
drag, startPoint x: 584, startPoint y: 234, endPoint x: 471, endPoint y: 186, distance: 122.9
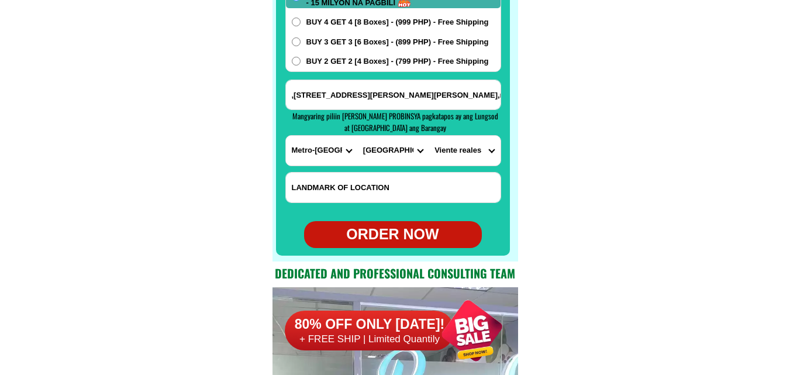
scroll to position [9395, 0]
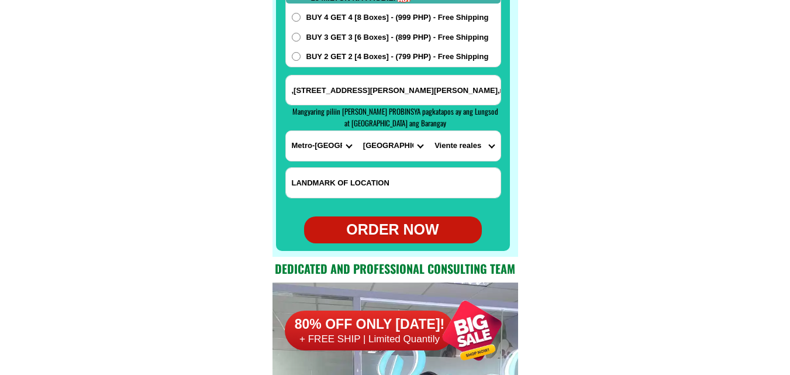
click at [394, 230] on div "ORDER NOW" at bounding box center [393, 230] width 178 height 22
radio input "true"
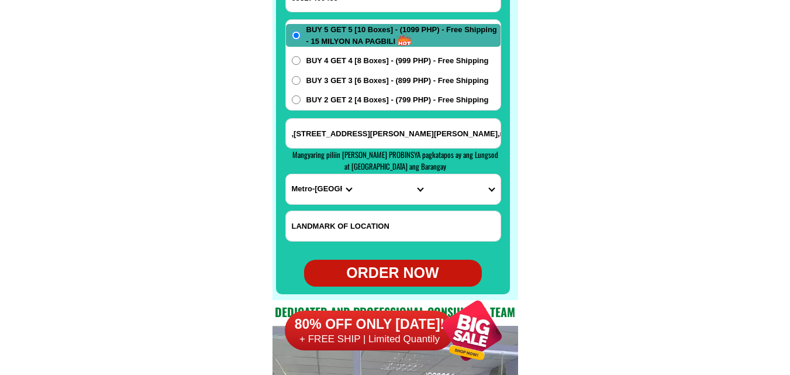
scroll to position [9278, 0]
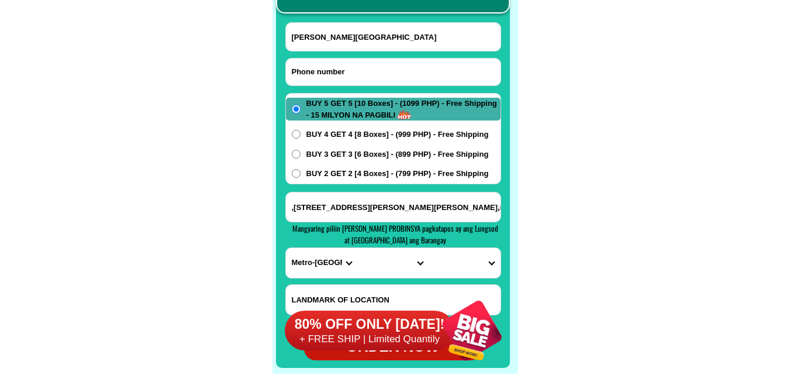
paste input "09512065897"
drag, startPoint x: 327, startPoint y: 71, endPoint x: 277, endPoint y: 39, distance: 60.0
click at [327, 72] on input "Input phone_number" at bounding box center [393, 71] width 215 height 27
type input "09512065897"
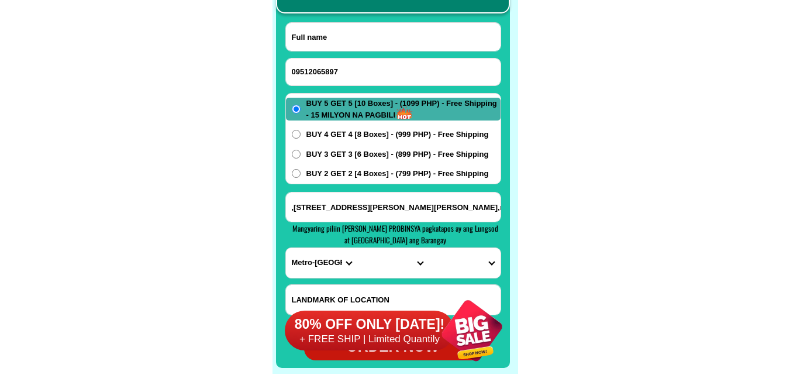
click at [355, 33] on input "Input full_name" at bounding box center [393, 37] width 215 height 28
paste input "[PERSON_NAME]"
type input "[PERSON_NAME]"
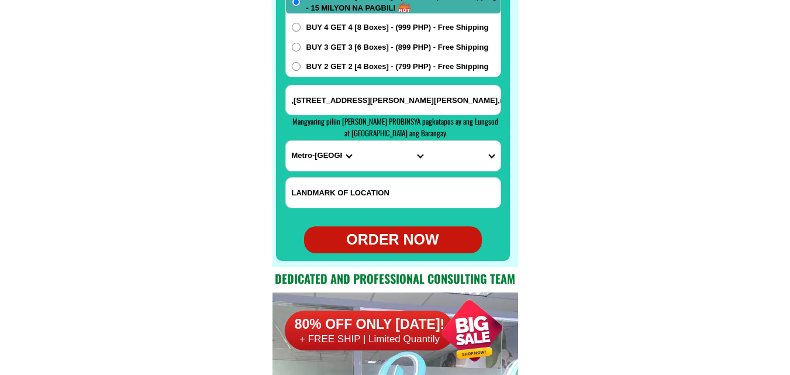
scroll to position [9395, 0]
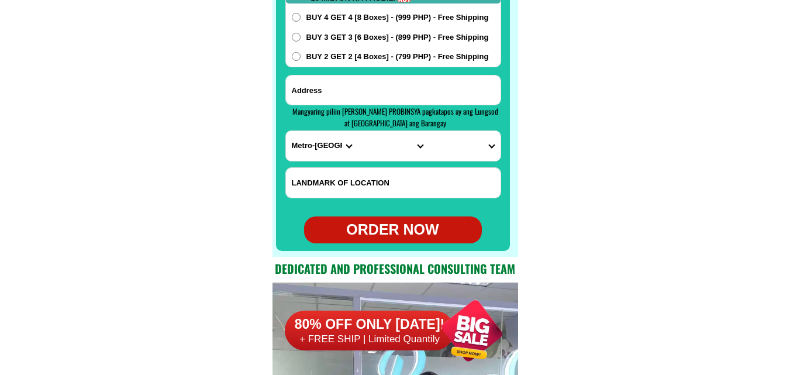
click at [366, 92] on input "Input address" at bounding box center [393, 89] width 215 height 29
paste input "Brgy.[GEOGRAPHIC_DATA], [GEOGRAPHIC_DATA]"
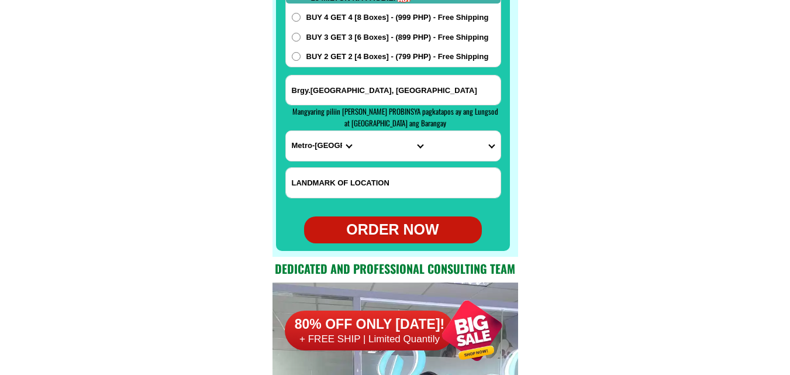
type input "Brgy.[GEOGRAPHIC_DATA], [GEOGRAPHIC_DATA]"
click at [303, 156] on select "PROVINCE [GEOGRAPHIC_DATA] [GEOGRAPHIC_DATA] [GEOGRAPHIC_DATA] [GEOGRAPHIC_DATA…" at bounding box center [321, 146] width 71 height 30
select select "63_829"
click at [286, 131] on select "PROVINCE [GEOGRAPHIC_DATA] [GEOGRAPHIC_DATA] [GEOGRAPHIC_DATA] [GEOGRAPHIC_DATA…" at bounding box center [321, 146] width 71 height 30
click at [380, 153] on select "CITY [GEOGRAPHIC_DATA] [GEOGRAPHIC_DATA][PERSON_NAME] [GEOGRAPHIC_DATA] Mainit …" at bounding box center [392, 146] width 71 height 30
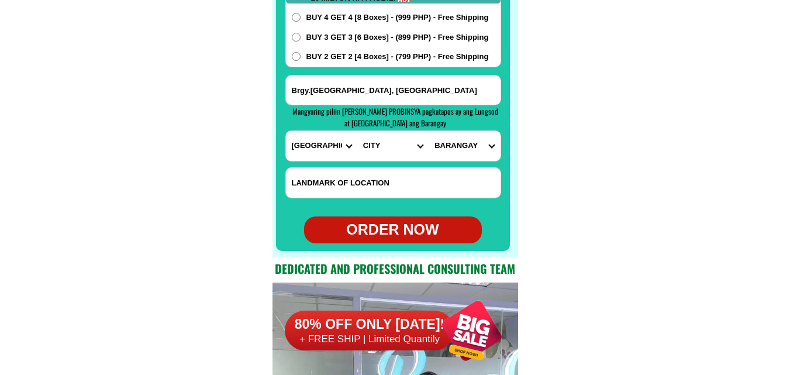
select select "63_8293920"
click at [357, 131] on select "CITY [GEOGRAPHIC_DATA] [GEOGRAPHIC_DATA][PERSON_NAME] [GEOGRAPHIC_DATA] Mainit …" at bounding box center [392, 146] width 71 height 30
click at [471, 156] on select "BARANGAY Amoslog Anislagan Bad-as Boyongan [PERSON_NAME][GEOGRAPHIC_DATA] (pob.…" at bounding box center [464, 146] width 71 height 30
select select "63_82939206111"
click at [429, 131] on select "BARANGAY Amoslog Anislagan Bad-as Boyongan [PERSON_NAME][GEOGRAPHIC_DATA] (pob.…" at bounding box center [464, 146] width 71 height 30
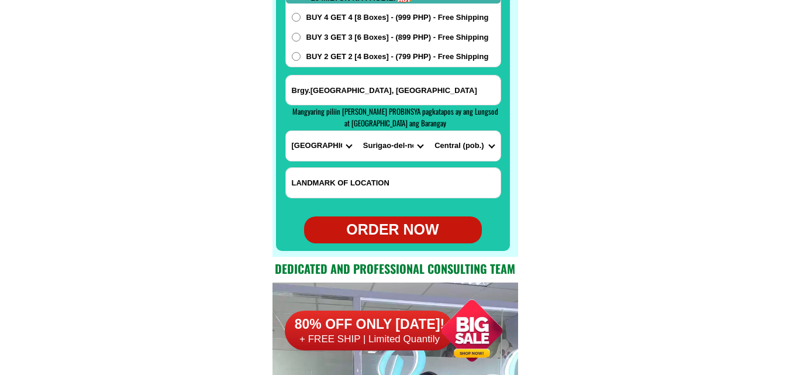
click at [364, 56] on span "BUY 2 GET 2 [4 Boxes] - (799 PHP) - Free Shipping" at bounding box center [397, 57] width 182 height 12
click at [301, 56] on input "BUY 2 GET 2 [4 Boxes] - (799 PHP) - Free Shipping" at bounding box center [296, 56] width 9 height 9
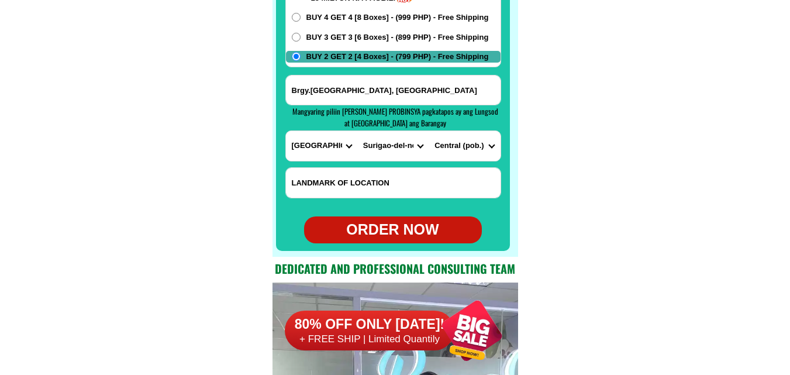
click at [389, 229] on div "ORDER NOW" at bounding box center [393, 230] width 178 height 22
radio input "true"
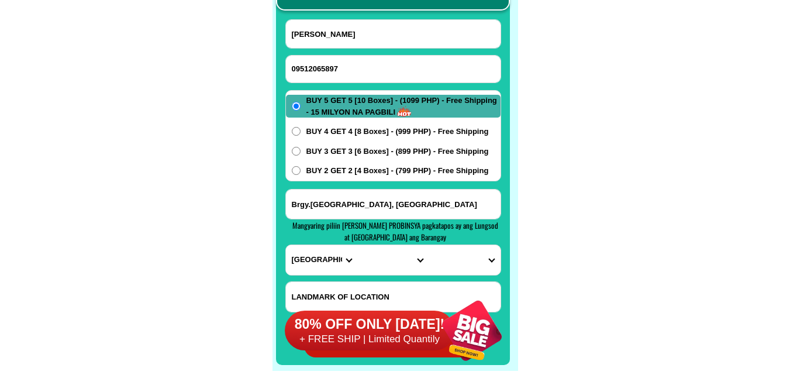
scroll to position [9278, 0]
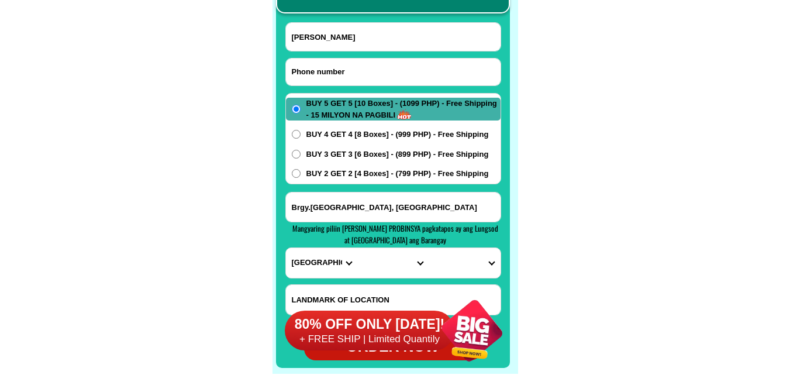
click at [337, 77] on input "Input phone_number" at bounding box center [393, 71] width 215 height 27
paste input "09625763071"
type input "09625763071"
drag, startPoint x: 354, startPoint y: 43, endPoint x: 306, endPoint y: 15, distance: 55.8
click at [355, 39] on input "Input full_name" at bounding box center [393, 37] width 215 height 28
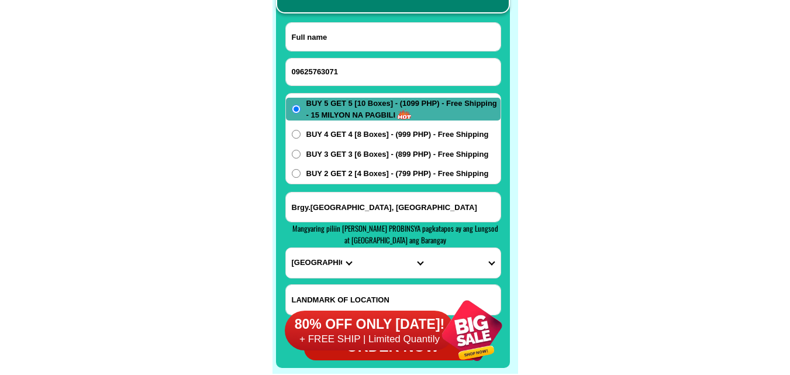
paste input "[PERSON_NAME]"
type input "[PERSON_NAME]"
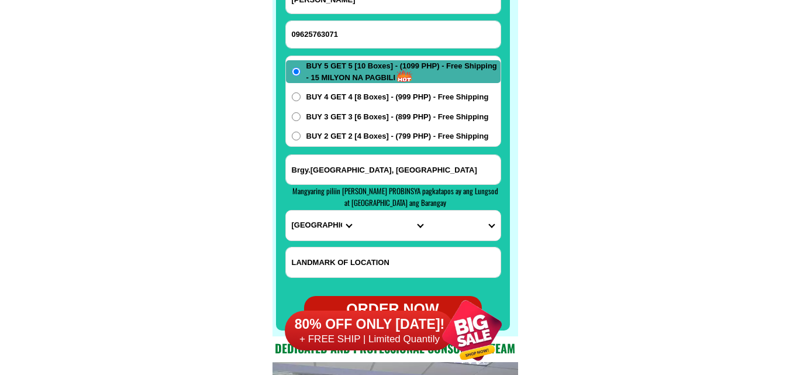
scroll to position [9337, 0]
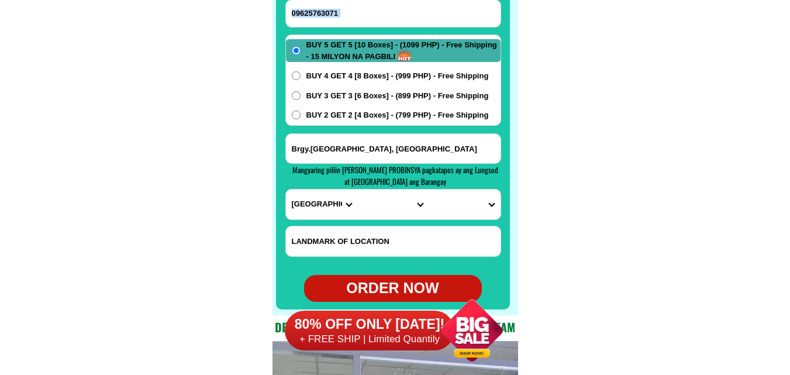
click at [336, 137] on form "[PERSON_NAME] 09625763071 ORDER NOW [GEOGRAPHIC_DATA], [GEOGRAPHIC_DATA] [GEOGR…" at bounding box center [393, 133] width 216 height 338
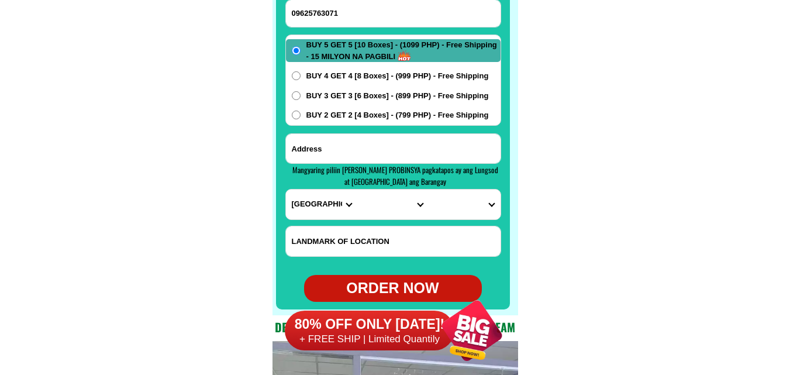
drag, startPoint x: 327, startPoint y: 144, endPoint x: 327, endPoint y: 135, distance: 9.4
click at [327, 144] on input "Input address" at bounding box center [393, 148] width 215 height 29
paste input "1598 7st main Fabie Subd Paco mla in front of church"
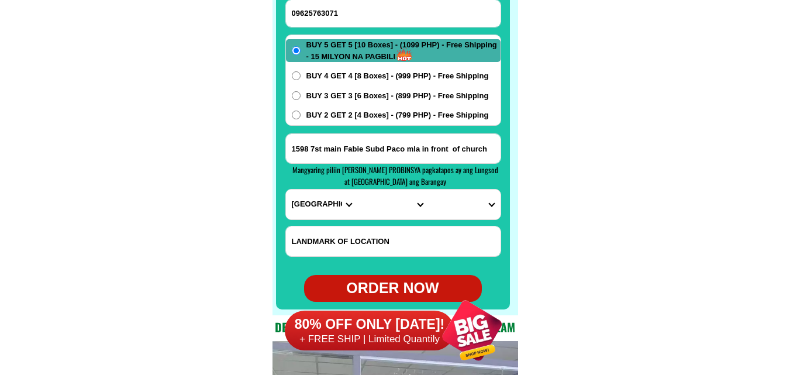
type input "1598 7st main Fabie Subd Paco mla in front of church"
click at [347, 112] on span "BUY 2 GET 2 [4 Boxes] - (799 PHP) - Free Shipping" at bounding box center [397, 115] width 182 height 12
click at [301, 112] on input "BUY 2 GET 2 [4 Boxes] - (799 PHP) - Free Shipping" at bounding box center [296, 115] width 9 height 9
radio input "true"
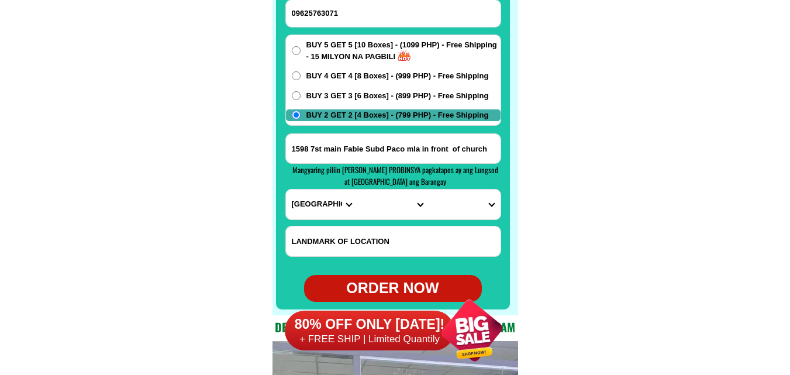
click at [313, 201] on select "PROVINCE [GEOGRAPHIC_DATA] [GEOGRAPHIC_DATA] [GEOGRAPHIC_DATA] [GEOGRAPHIC_DATA…" at bounding box center [321, 204] width 71 height 30
click at [336, 195] on select "PROVINCE [GEOGRAPHIC_DATA] [GEOGRAPHIC_DATA] [GEOGRAPHIC_DATA] [GEOGRAPHIC_DATA…" at bounding box center [321, 204] width 71 height 30
select select "63_219"
click at [286, 189] on select "PROVINCE [GEOGRAPHIC_DATA] [GEOGRAPHIC_DATA] [GEOGRAPHIC_DATA] [GEOGRAPHIC_DATA…" at bounding box center [321, 204] width 71 height 30
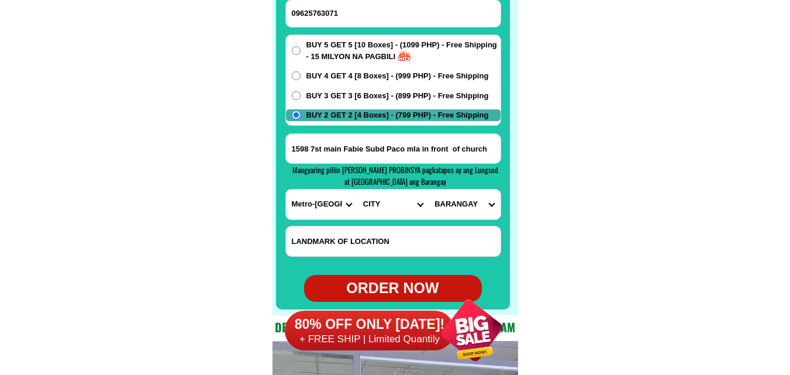
click at [373, 209] on select "CITY [GEOGRAPHIC_DATA] [GEOGRAPHIC_DATA] [GEOGRAPHIC_DATA] [GEOGRAPHIC_DATA]-ci…" at bounding box center [392, 204] width 71 height 30
select select "63_2198495"
click at [357, 189] on select "CITY [GEOGRAPHIC_DATA] [GEOGRAPHIC_DATA] [GEOGRAPHIC_DATA] [GEOGRAPHIC_DATA]-ci…" at bounding box center [392, 204] width 71 height 30
click at [457, 202] on select "[GEOGRAPHIC_DATA]" at bounding box center [464, 204] width 71 height 30
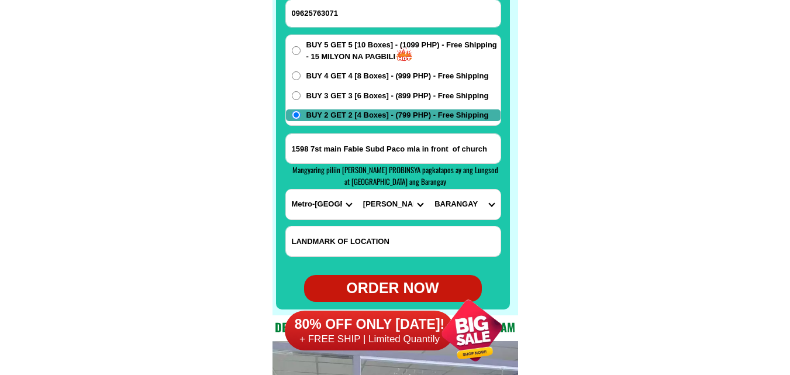
click at [467, 199] on select "[GEOGRAPHIC_DATA]" at bounding box center [464, 204] width 71 height 30
select select "63_21984959700"
click at [429, 189] on select "[GEOGRAPHIC_DATA]" at bounding box center [464, 204] width 71 height 30
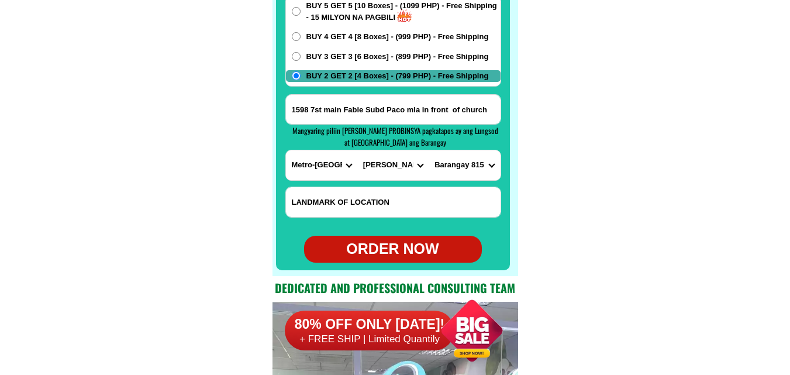
scroll to position [9395, 0]
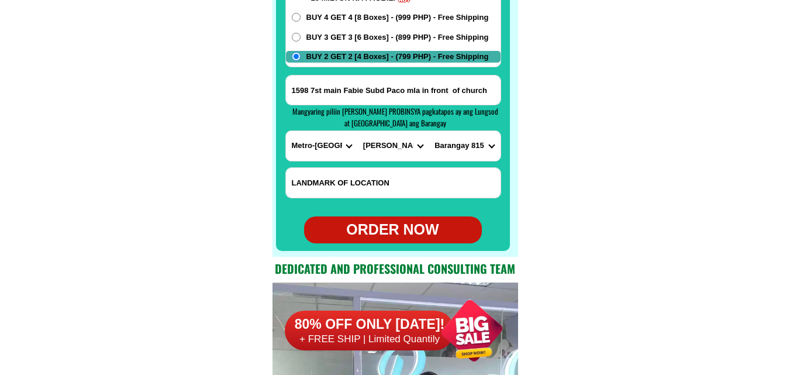
drag, startPoint x: 391, startPoint y: 225, endPoint x: 378, endPoint y: 217, distance: 14.9
click at [378, 217] on form "[PERSON_NAME] 09625763071 ORDER NOW 1598 7st main Fabie Subd Paco mla in front …" at bounding box center [393, 74] width 216 height 338
click at [382, 225] on div "ORDER NOW" at bounding box center [393, 230] width 178 height 22
type input "1598 7st main Fabie Subd Paco mla in front of church"
radio input "true"
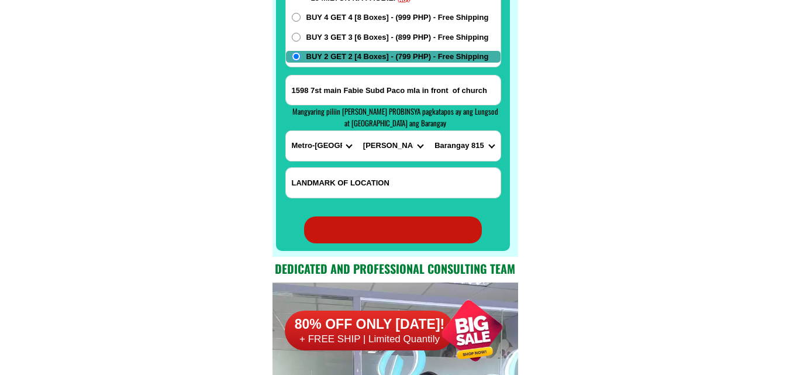
radio input "true"
